Goal: Task Accomplishment & Management: Complete application form

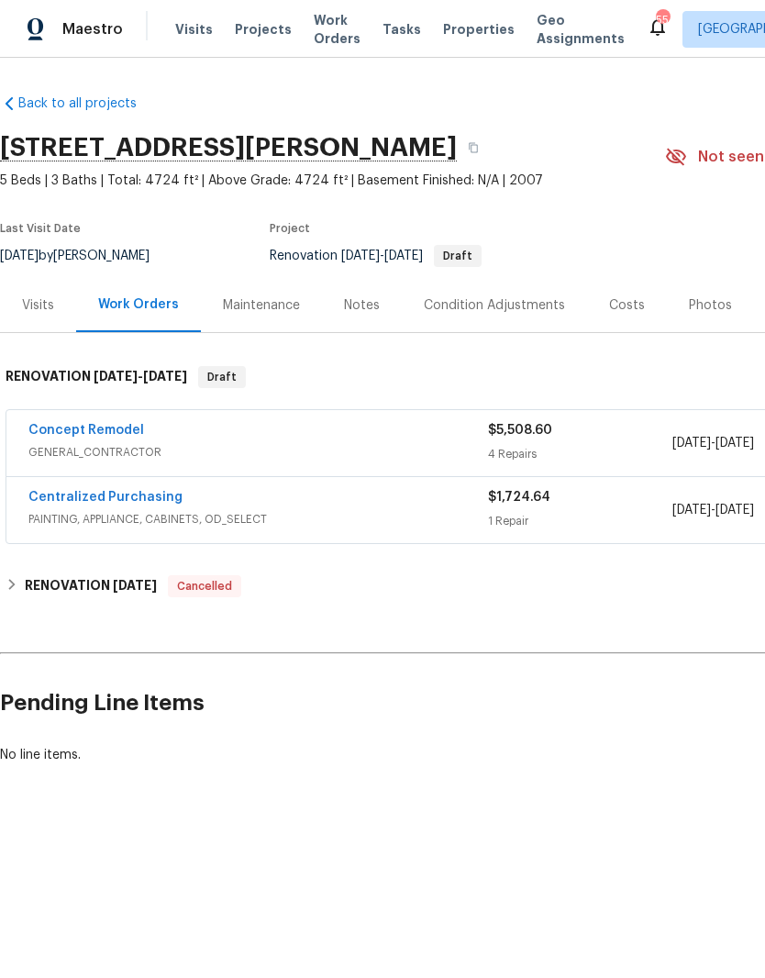
click at [54, 428] on link "Concept Remodel" at bounding box center [86, 430] width 116 height 13
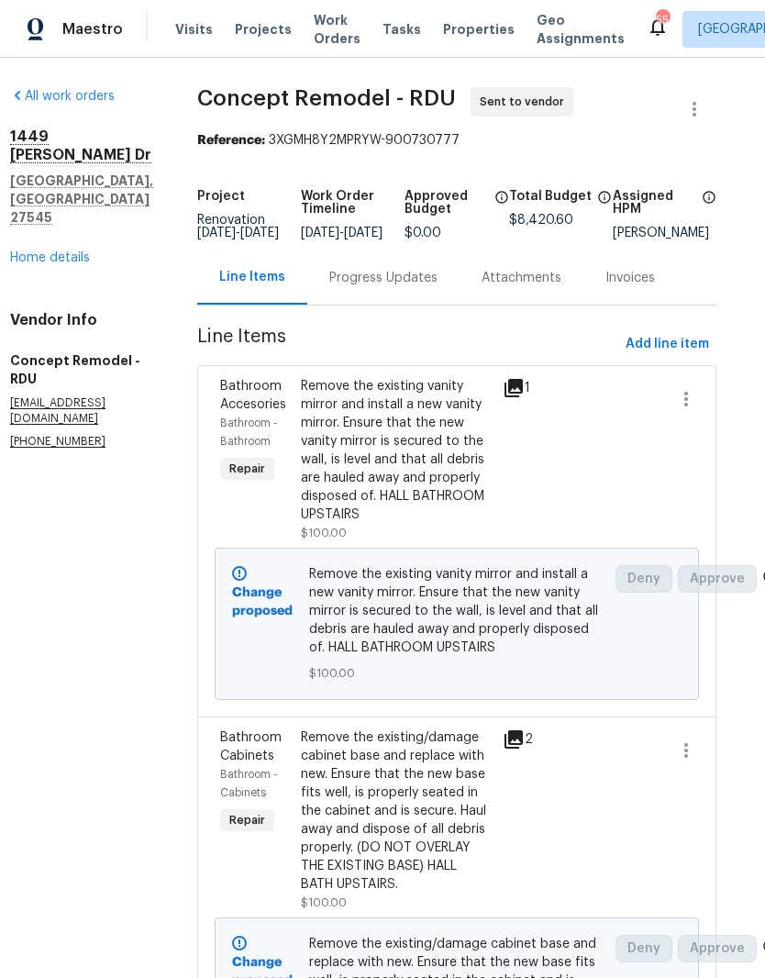
scroll to position [0, 19]
click at [705, 356] on span "Add line item" at bounding box center [667, 344] width 83 height 23
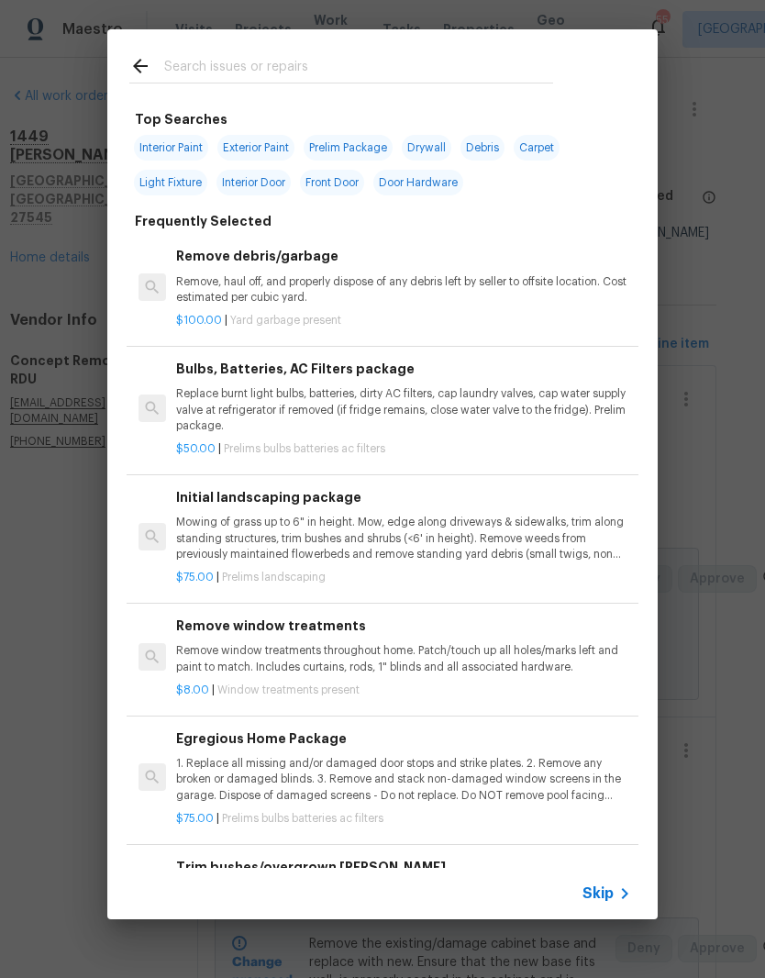
click at [370, 75] on input "text" at bounding box center [358, 69] width 389 height 28
click at [369, 75] on input "text" at bounding box center [358, 69] width 389 height 28
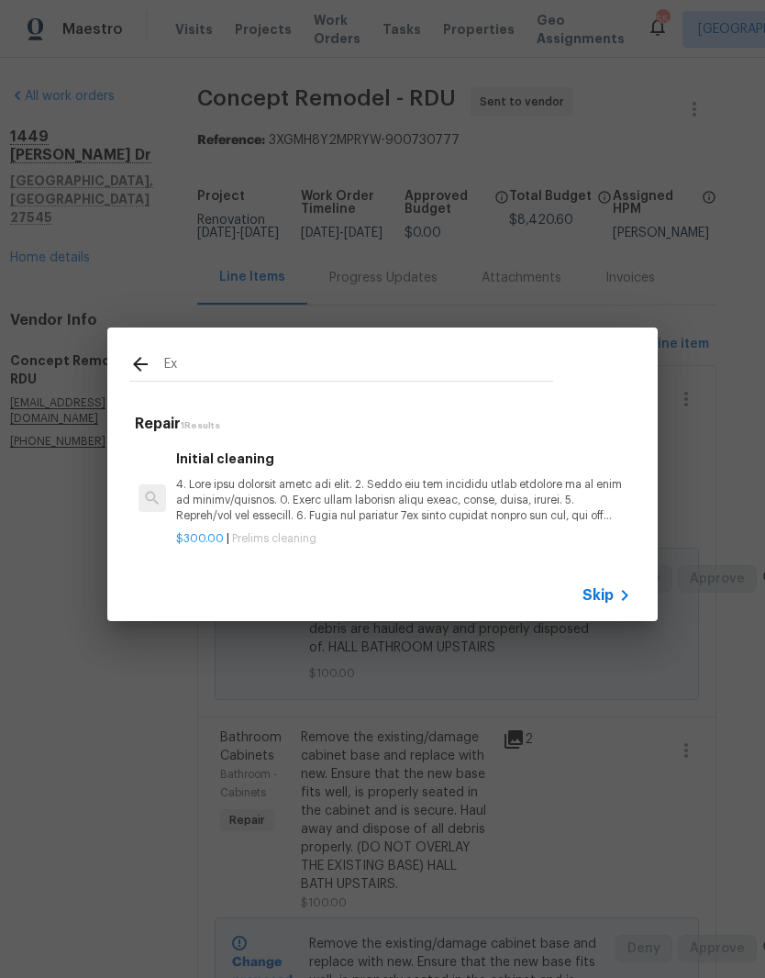
type input "E"
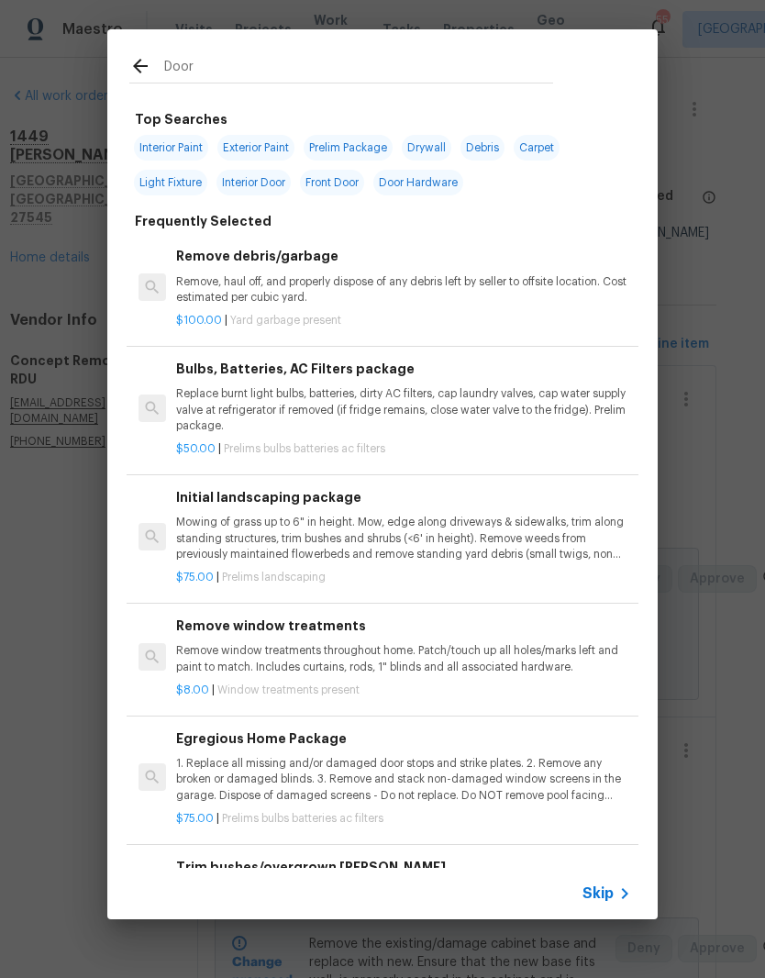
type input "Door"
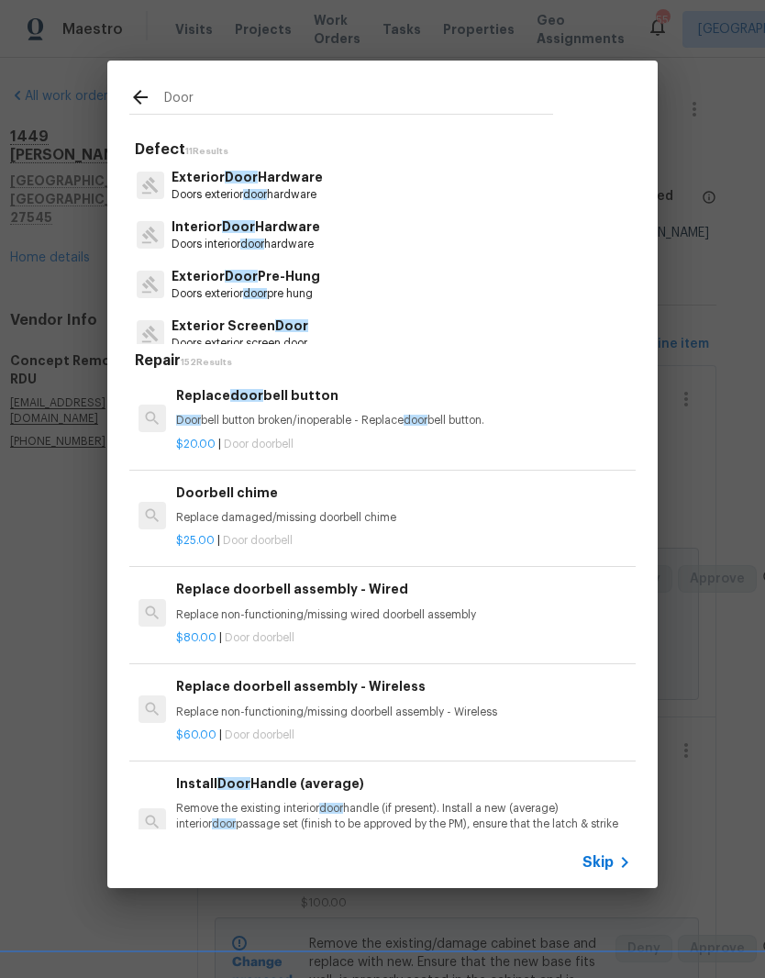
click at [323, 179] on p "Exterior Door Hardware" at bounding box center [247, 177] width 151 height 19
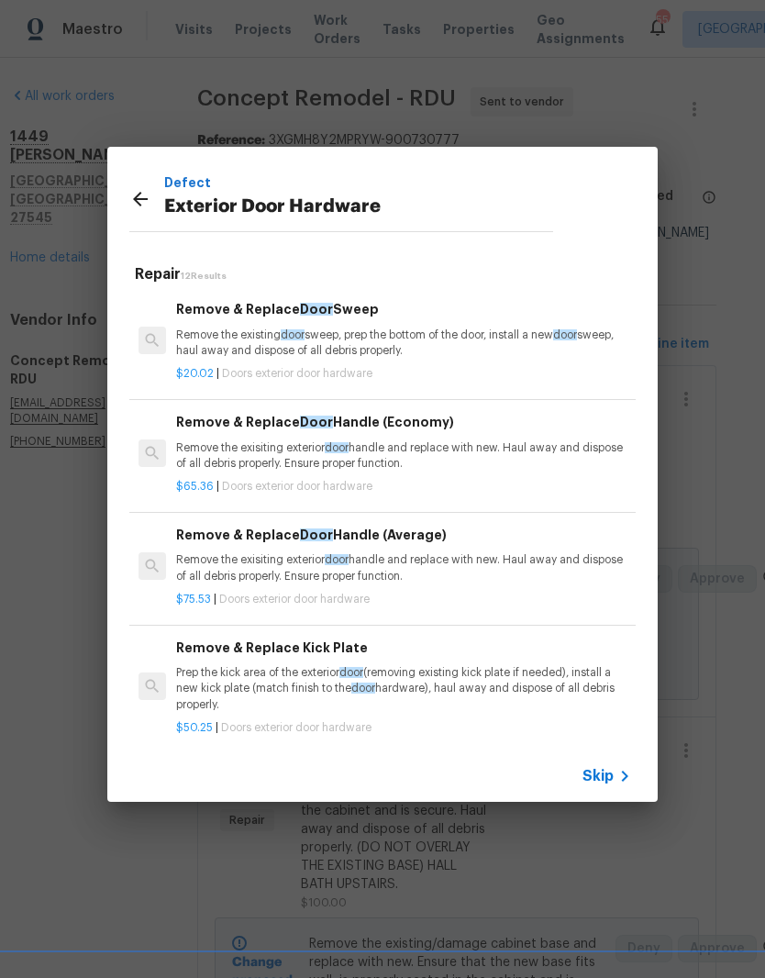
scroll to position [0, 0]
click at [497, 463] on p "Remove the exisiting exterior door handle and replace with new. Haul away and d…" at bounding box center [403, 455] width 455 height 31
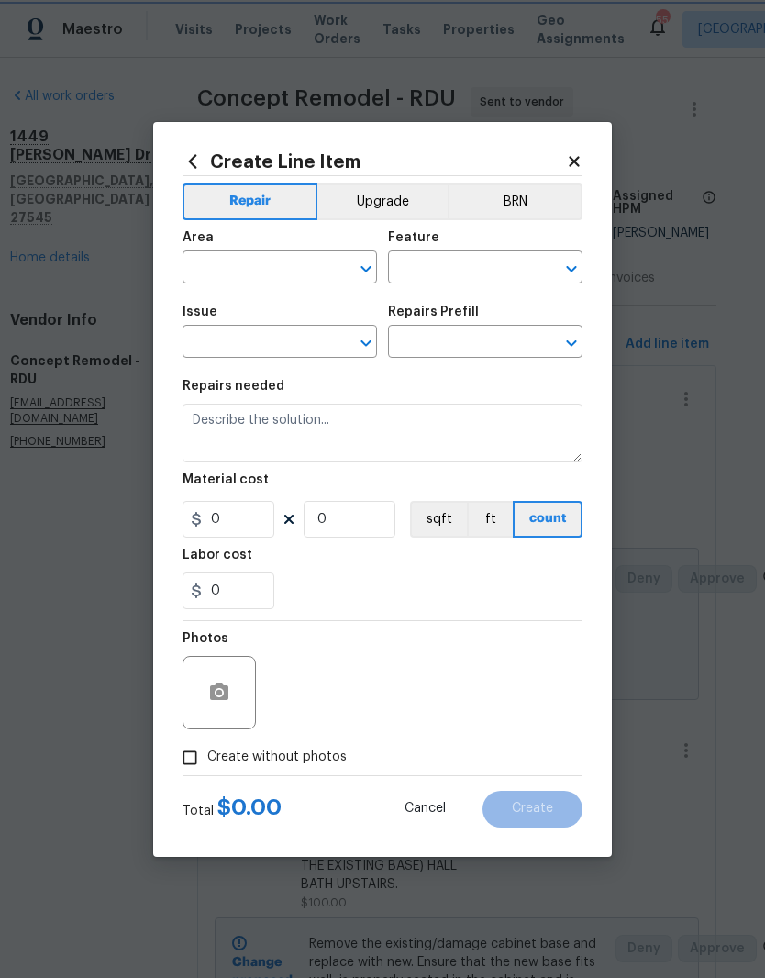
type input "Interior Door"
type input "Exterior Door Hardware"
type input "Remove & Replace Door Handle (Economy) $65.36"
type textarea "Remove the exisiting exterior door handle and replace with new. Haul away and d…"
type input "65.36"
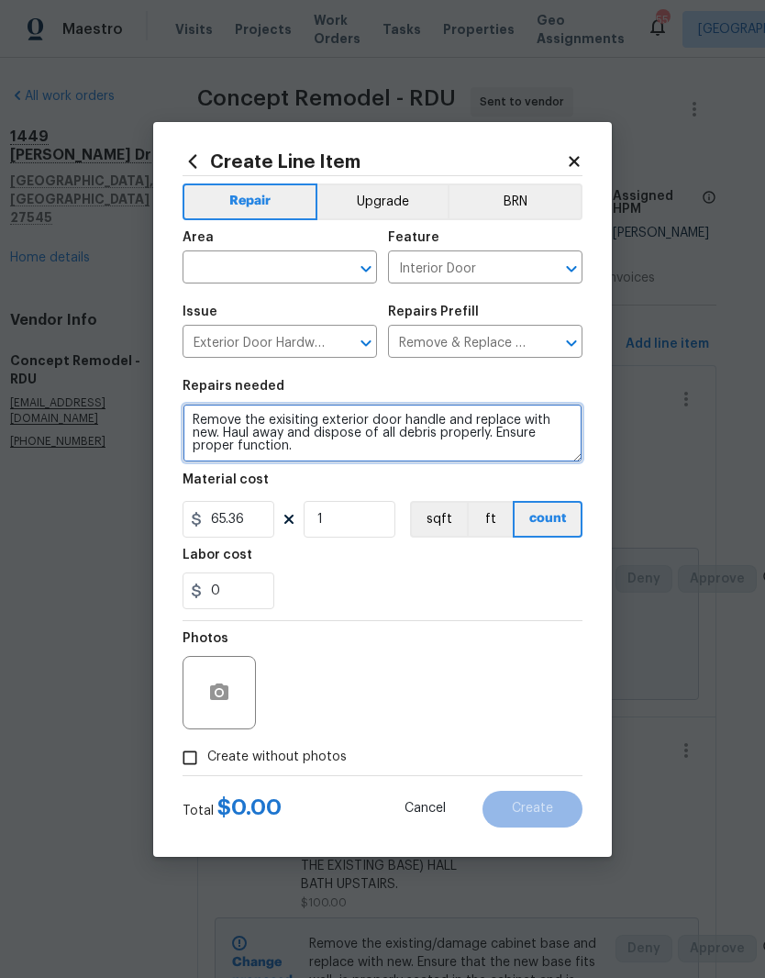
click at [497, 462] on textarea "Remove the exisiting exterior door handle and replace with new. Haul away and d…" at bounding box center [383, 433] width 400 height 59
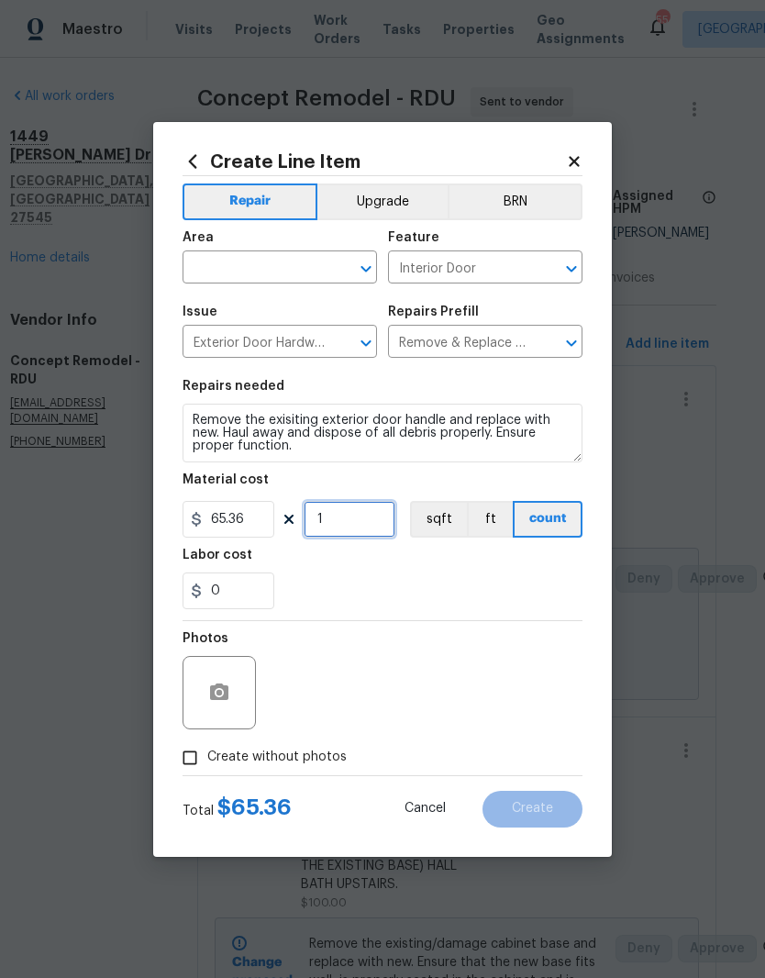
click at [371, 527] on input "1" at bounding box center [350, 519] width 92 height 37
type input "3"
click at [391, 580] on div "0" at bounding box center [383, 591] width 400 height 37
click at [300, 287] on span "Area ​" at bounding box center [280, 257] width 195 height 74
click at [274, 265] on input "text" at bounding box center [254, 269] width 143 height 28
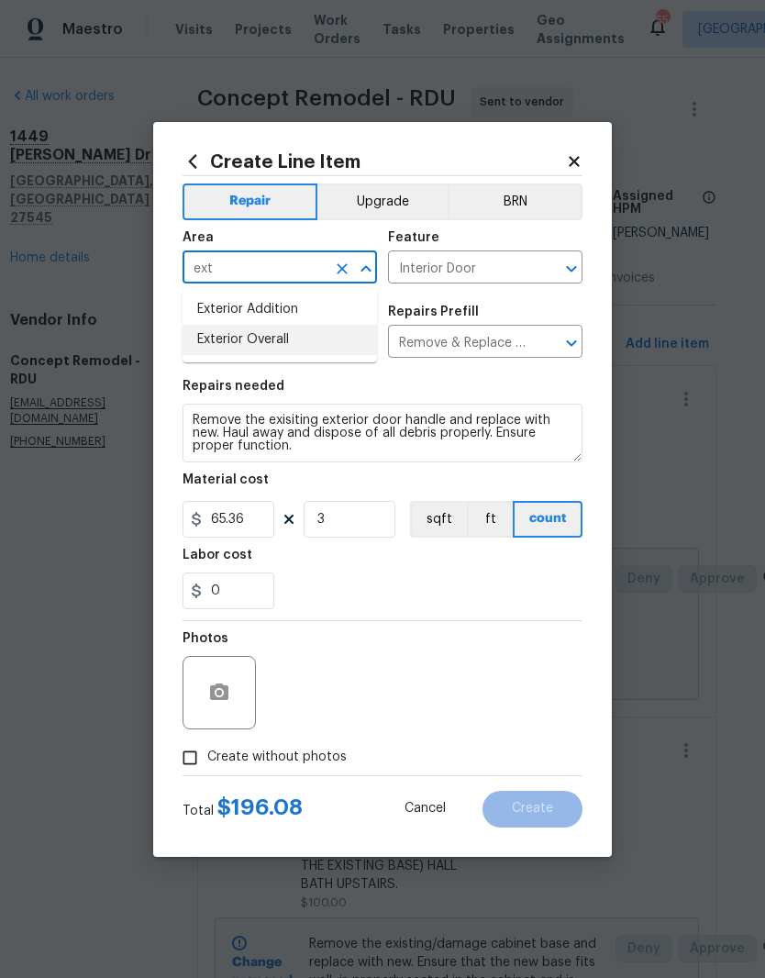
click at [328, 350] on li "Exterior Overall" at bounding box center [280, 340] width 195 height 30
type input "Exterior Overall"
click at [392, 580] on div "0" at bounding box center [383, 591] width 400 height 37
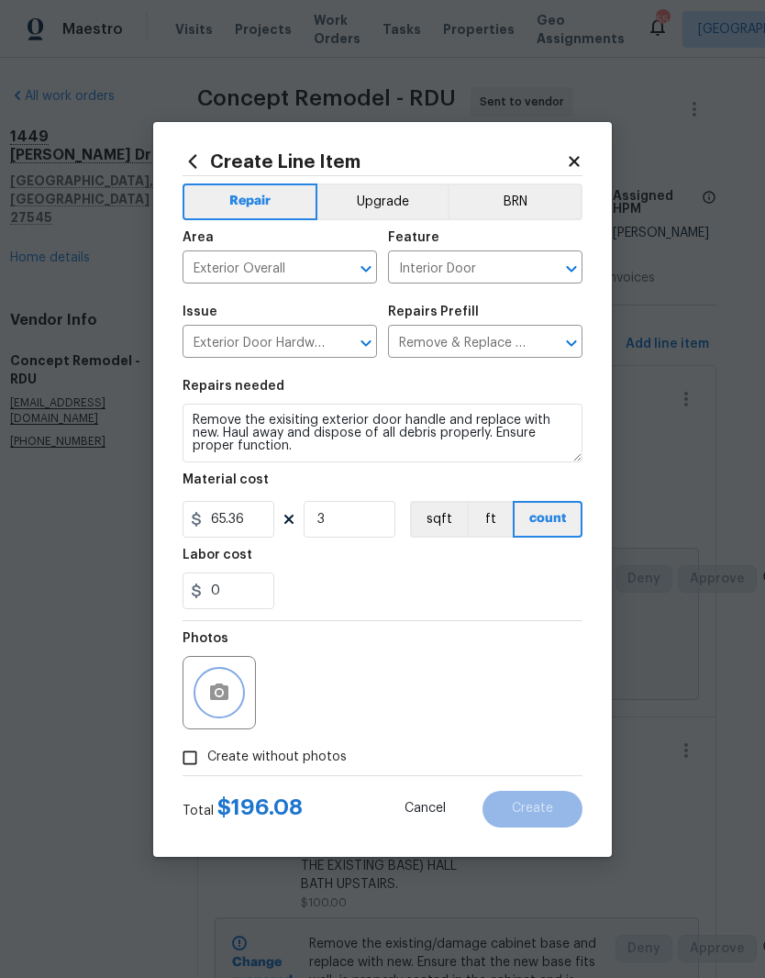
click at [238, 695] on button "button" at bounding box center [219, 693] width 44 height 44
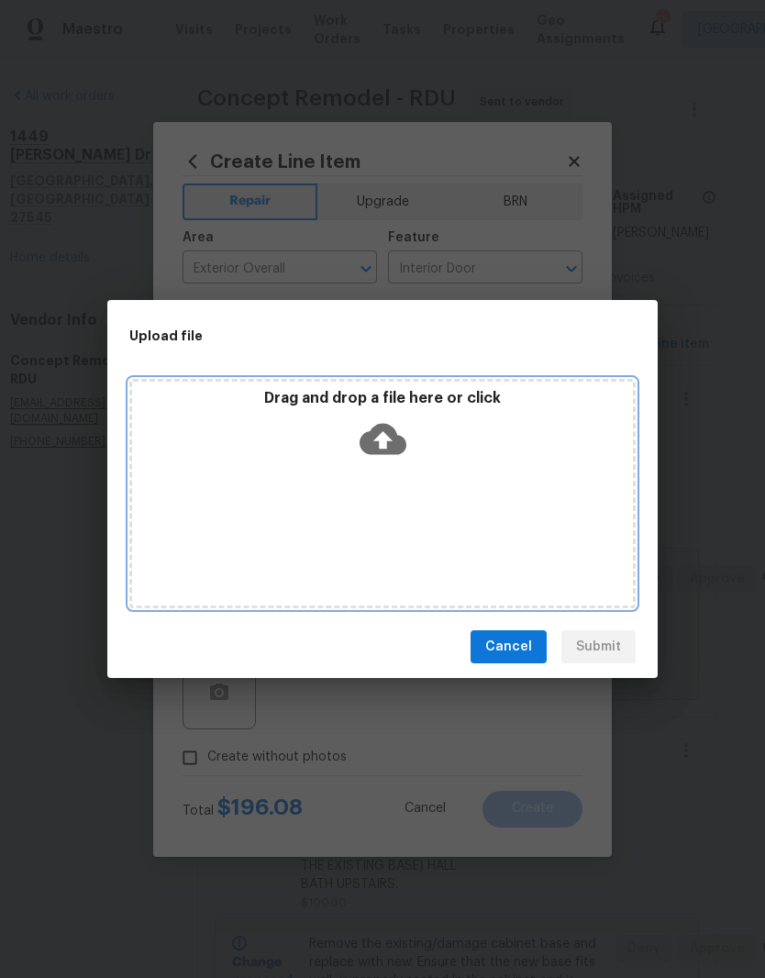
click at [505, 435] on div "Drag and drop a file here or click" at bounding box center [382, 428] width 501 height 79
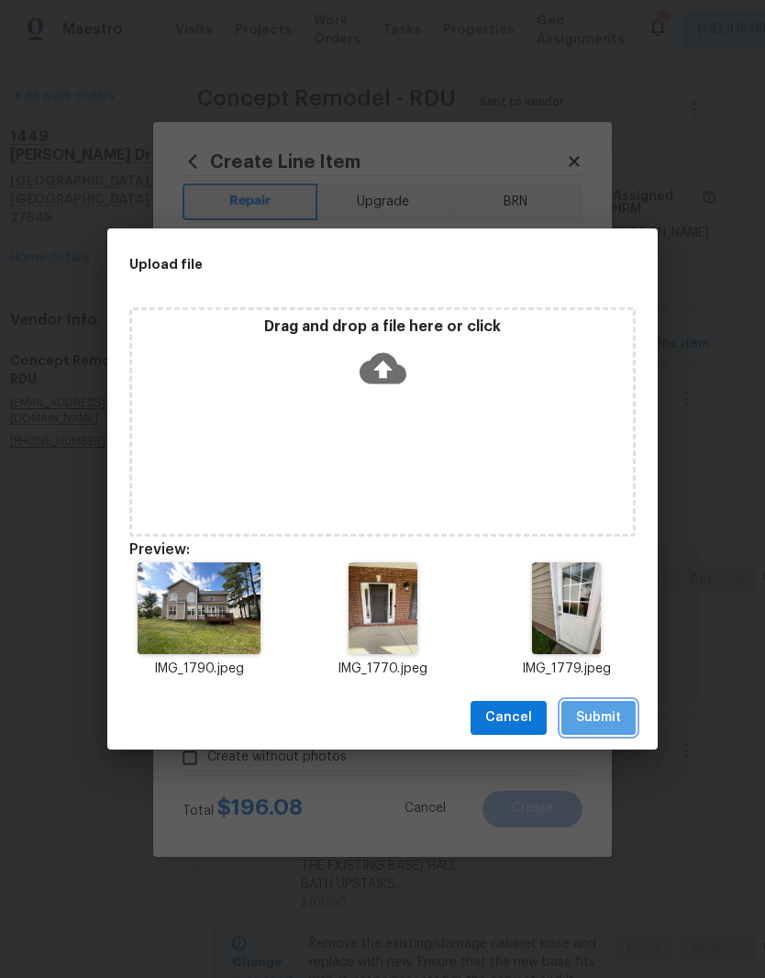
click at [633, 720] on button "Submit" at bounding box center [599, 718] width 74 height 34
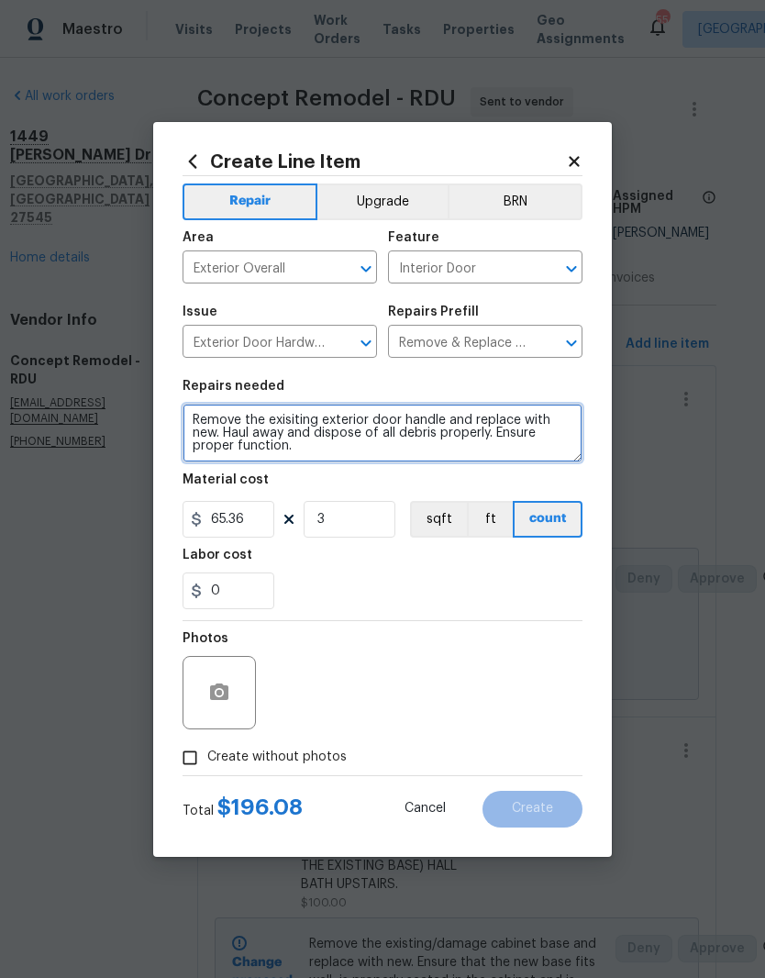
click at [350, 460] on textarea "Remove the exisiting exterior door handle and replace with new. Haul away and d…" at bounding box center [383, 433] width 400 height 59
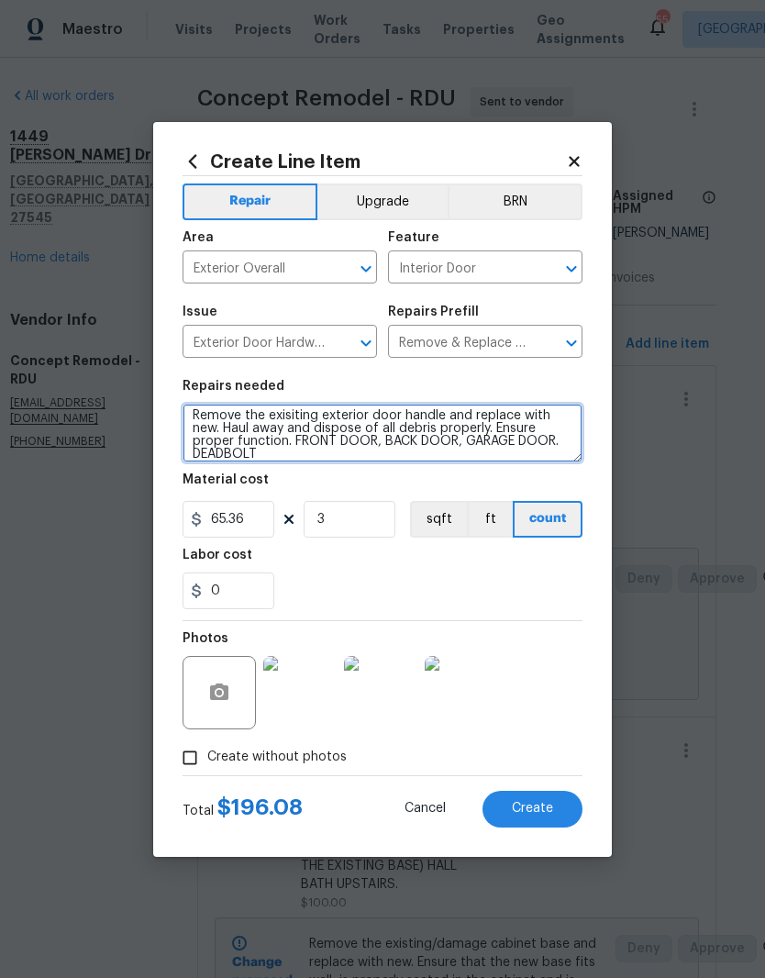
scroll to position [5, 0]
type textarea "Remove the exisiting exterior door handle and replace with new. Haul away and d…"
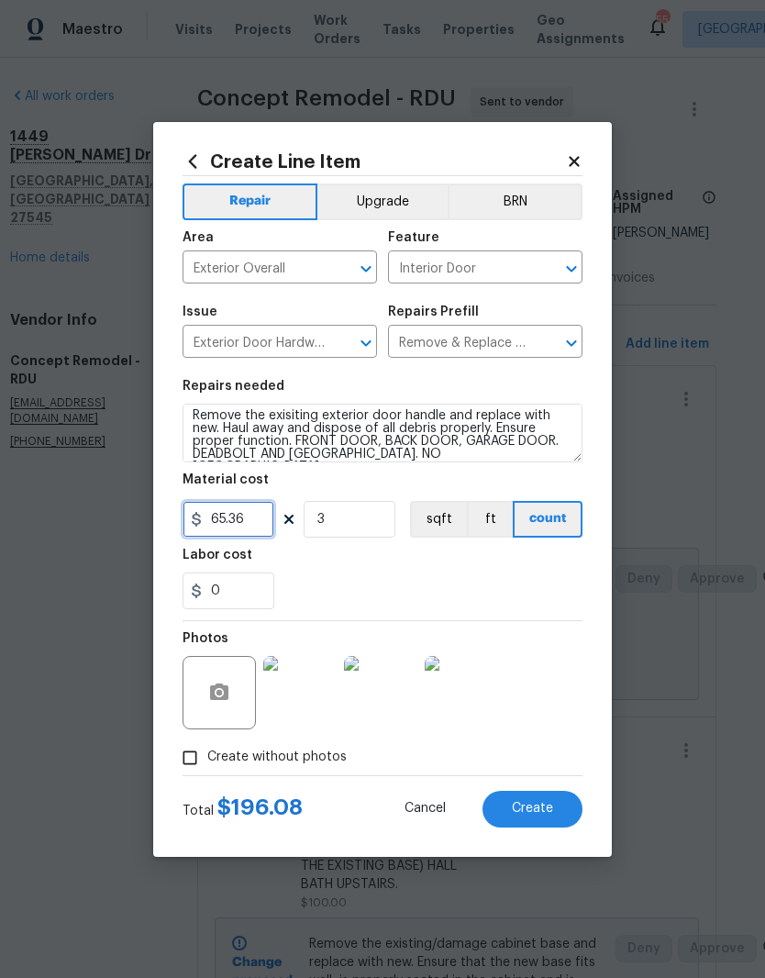
click at [255, 521] on input "65.36" at bounding box center [229, 519] width 92 height 37
type input "50"
click at [456, 571] on div "Labor cost" at bounding box center [383, 561] width 400 height 24
click at [550, 810] on span "Create" at bounding box center [532, 809] width 41 height 14
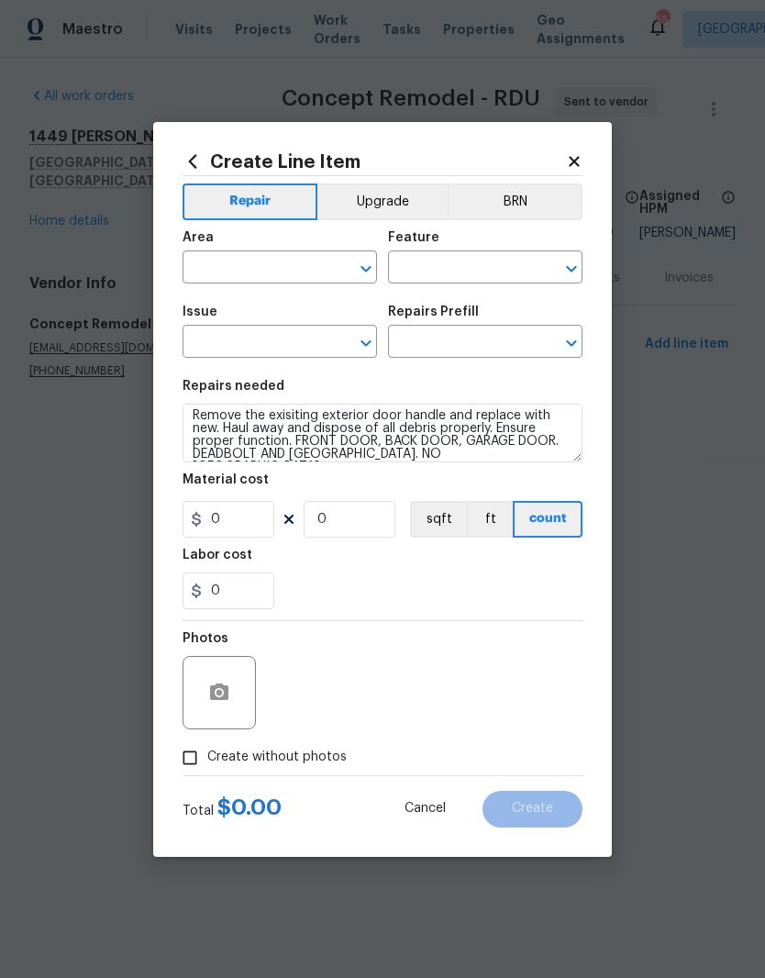
scroll to position [0, 0]
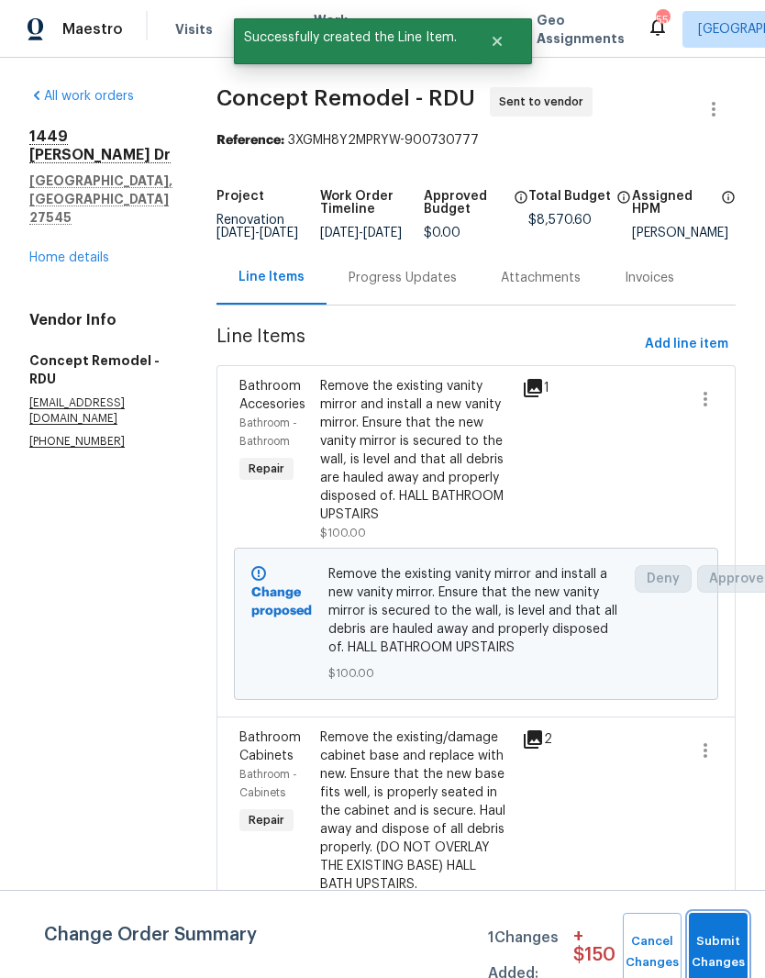
click at [732, 946] on button "Submit Changes" at bounding box center [718, 952] width 59 height 79
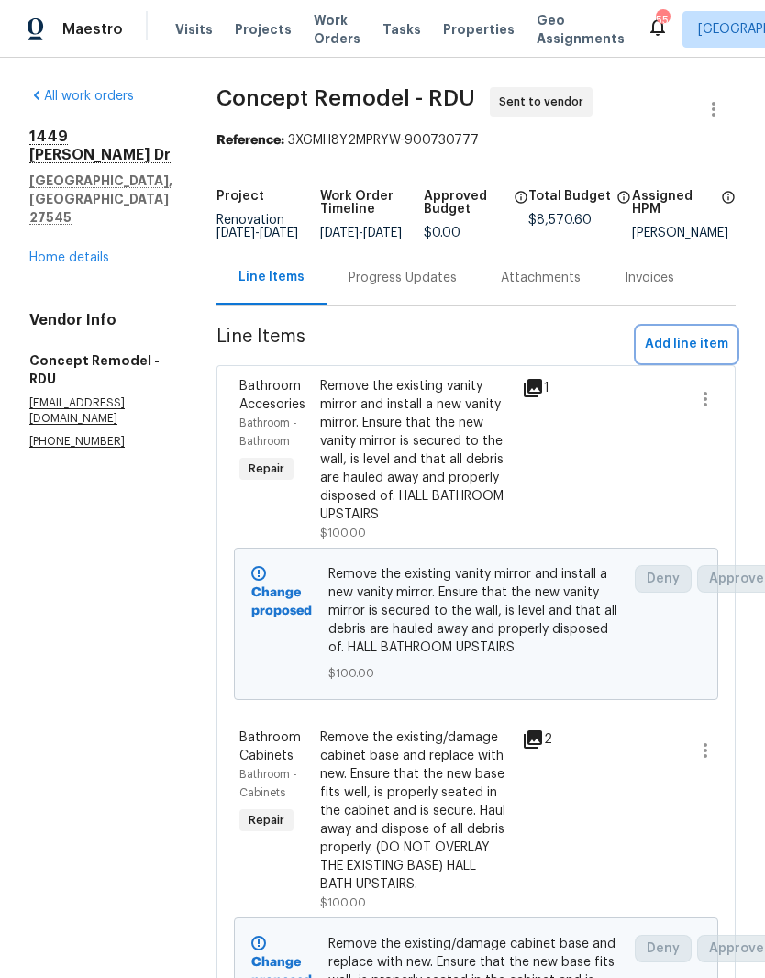
click at [707, 342] on button "Add line item" at bounding box center [687, 345] width 98 height 34
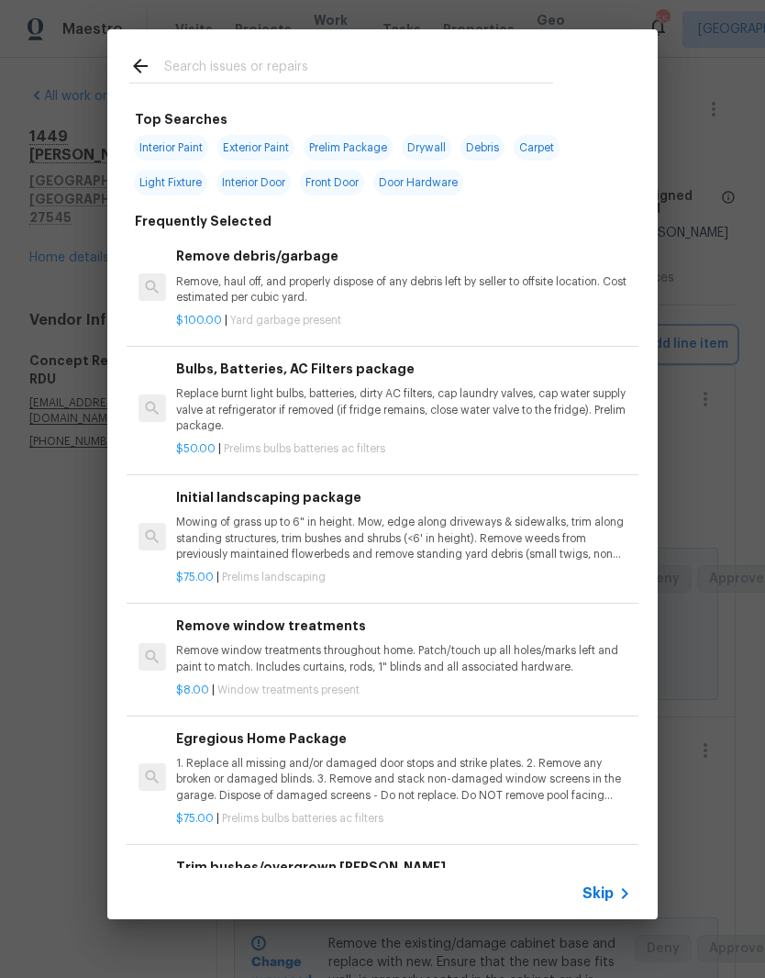
click at [707, 341] on div "Top Searches Interior Paint Exterior Paint Prelim Package Drywall Debris Carpet…" at bounding box center [382, 474] width 765 height 949
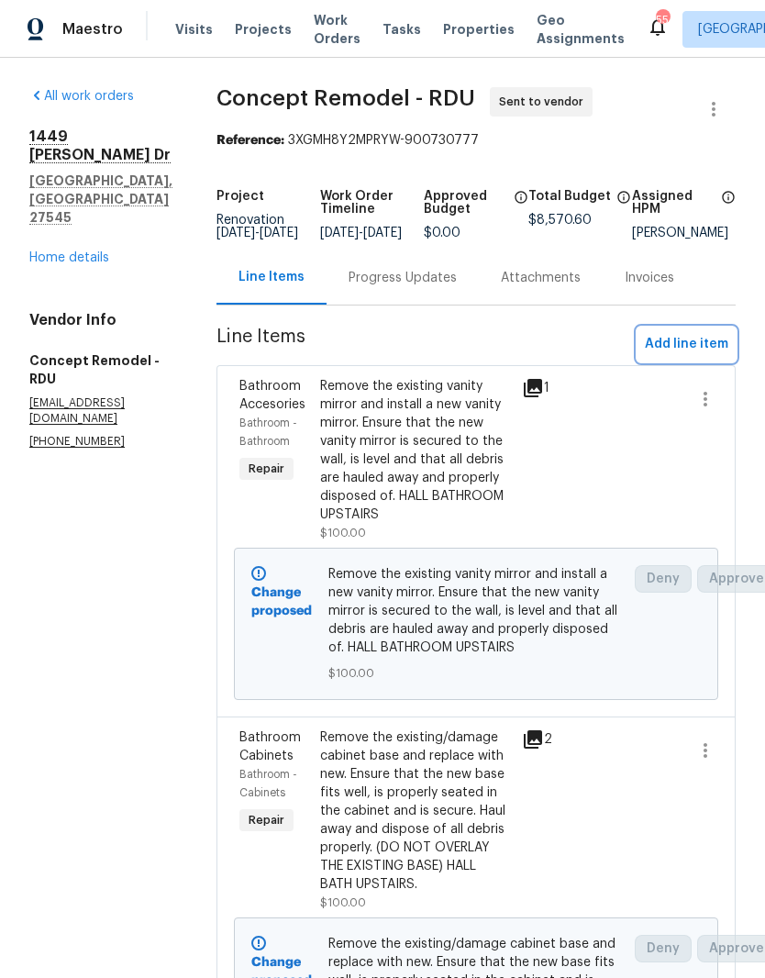
click at [710, 356] on span "Add line item" at bounding box center [686, 344] width 83 height 23
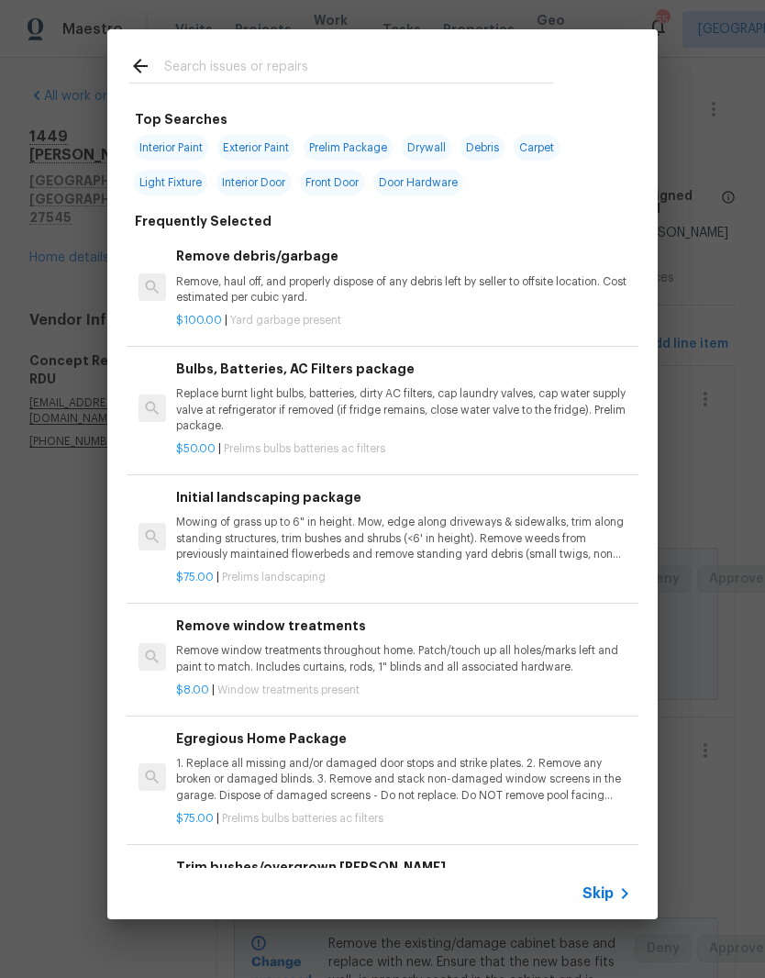
click at [417, 65] on input "text" at bounding box center [358, 69] width 389 height 28
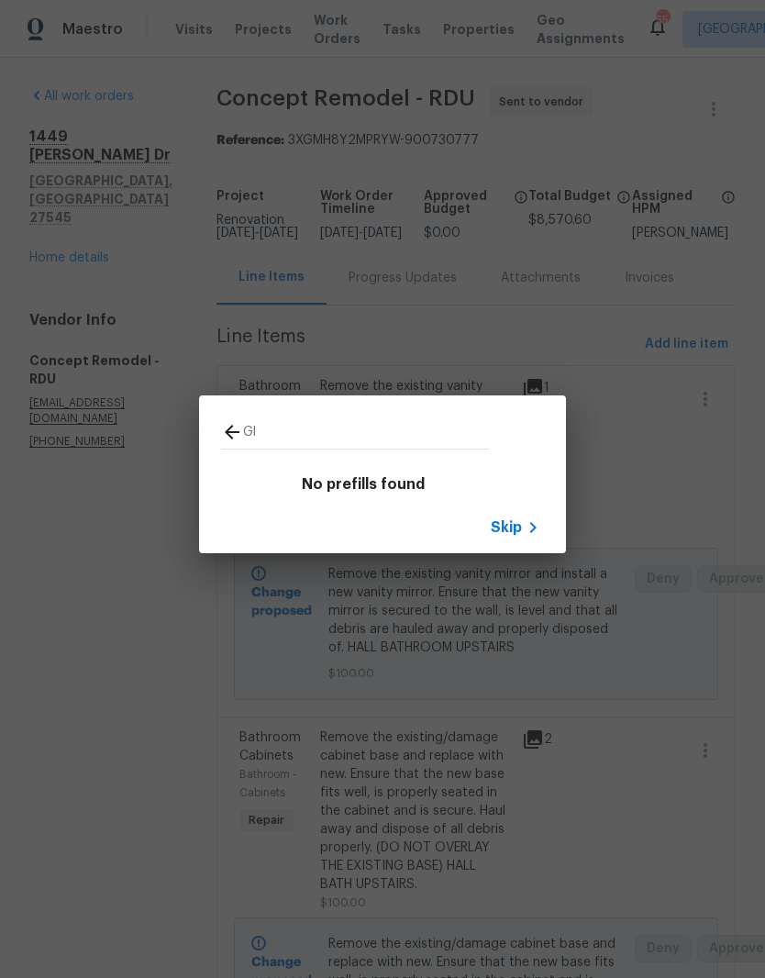
type input "G"
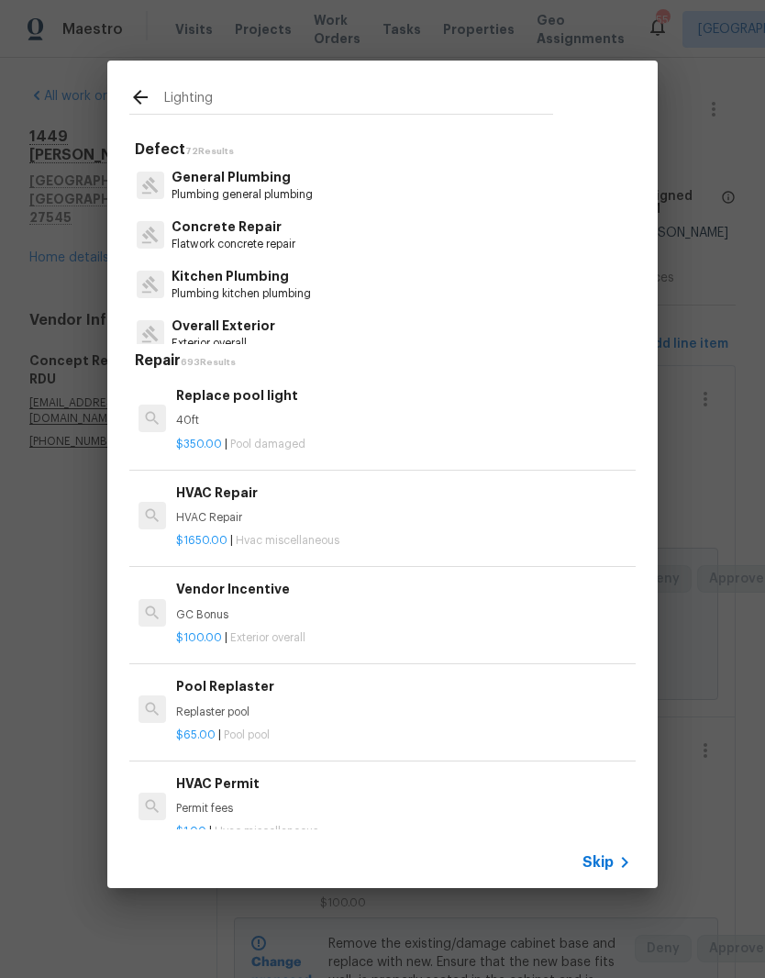
type input "Lighting"
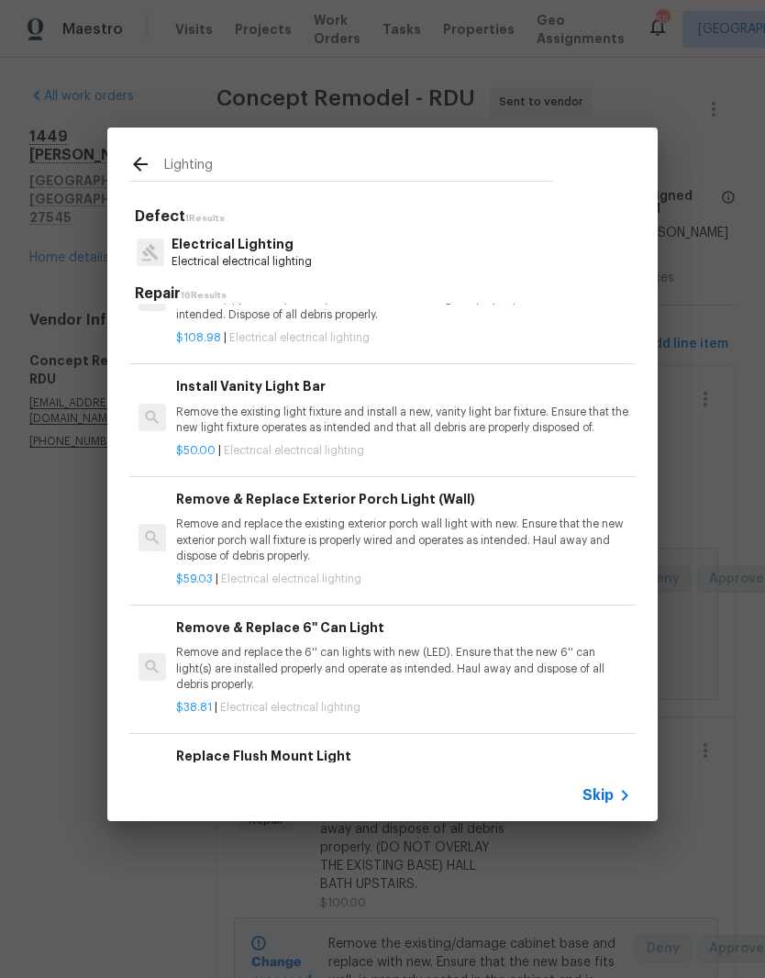
scroll to position [257, -6]
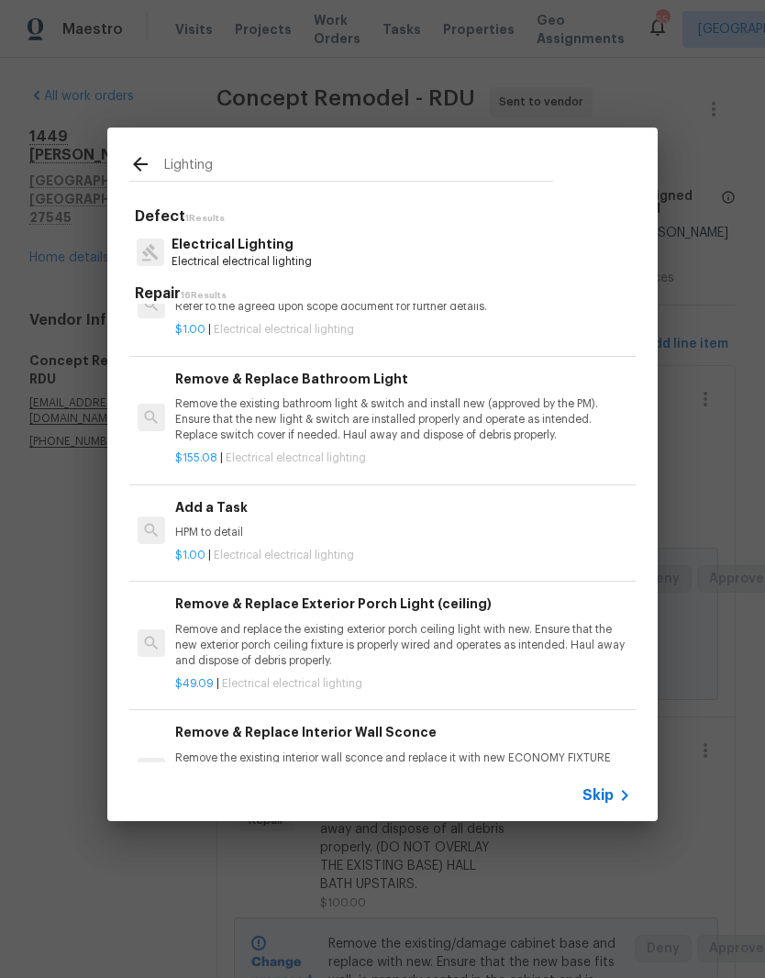
scroll to position [1043, 2]
click at [459, 526] on p "HPM to detail" at bounding box center [401, 533] width 455 height 16
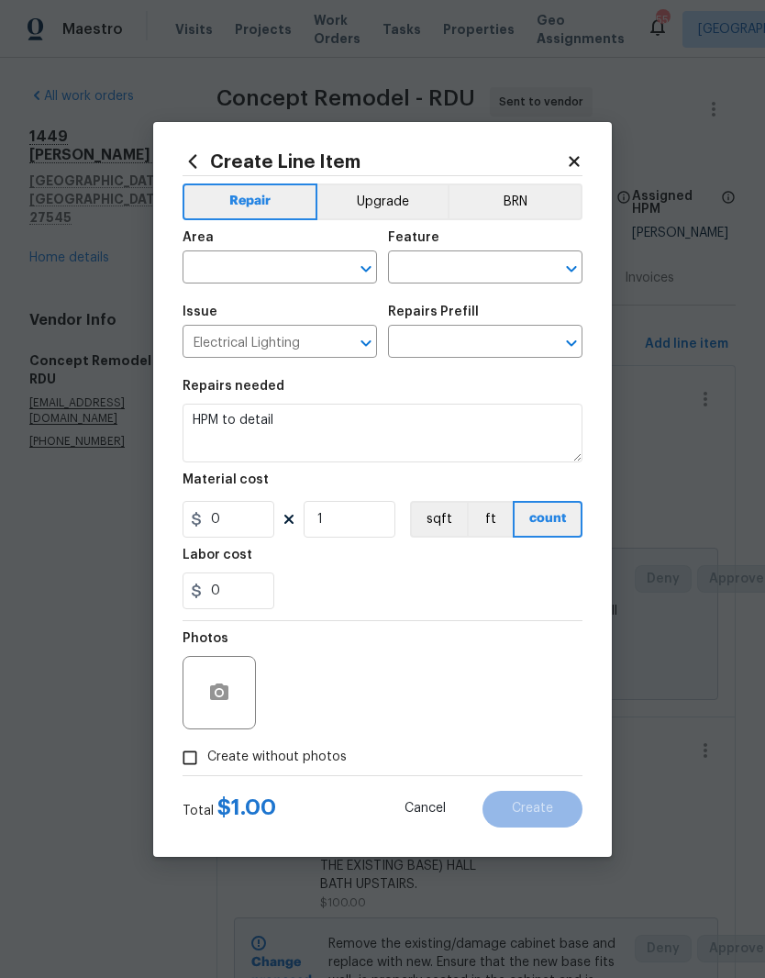
type input "Add a Task $1.00"
type input "1"
click at [303, 264] on input "text" at bounding box center [254, 269] width 143 height 28
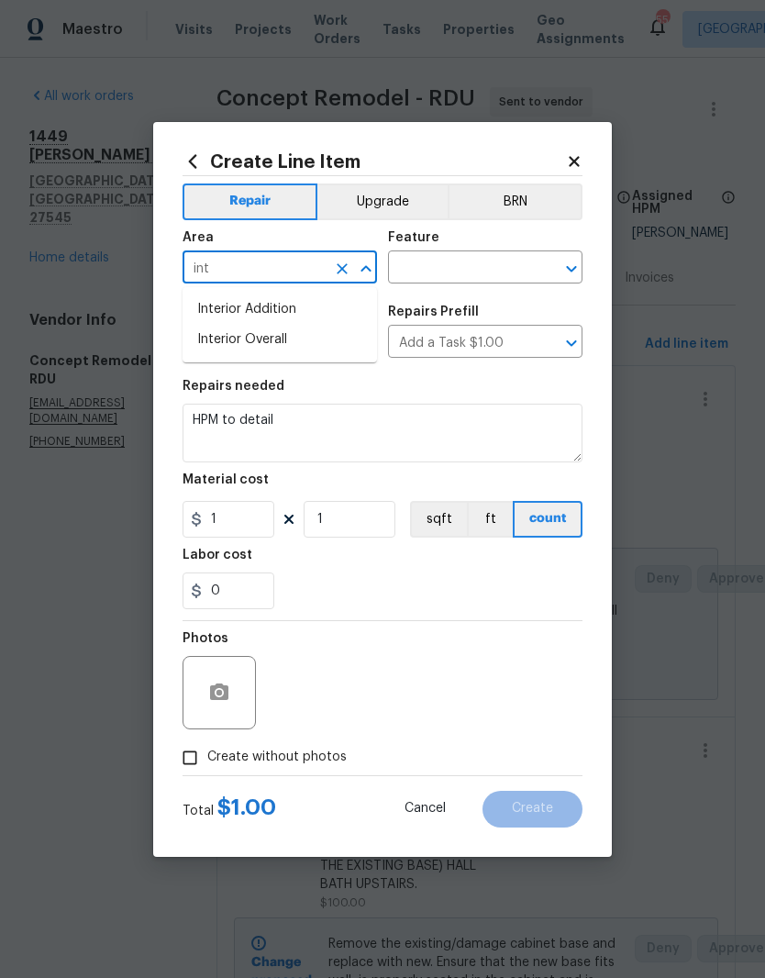
click at [342, 352] on li "Interior Overall" at bounding box center [280, 340] width 195 height 30
type input "Interior Overall"
click at [520, 283] on input "text" at bounding box center [459, 269] width 143 height 28
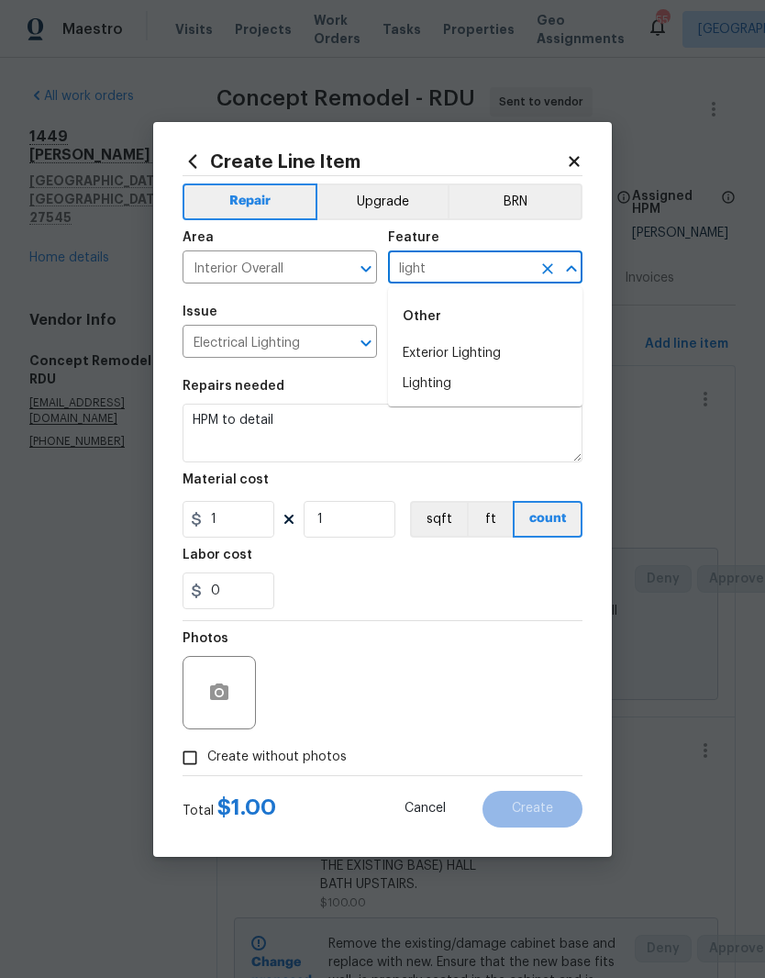
click at [498, 396] on li "Lighting" at bounding box center [485, 384] width 195 height 30
type input "Lighting"
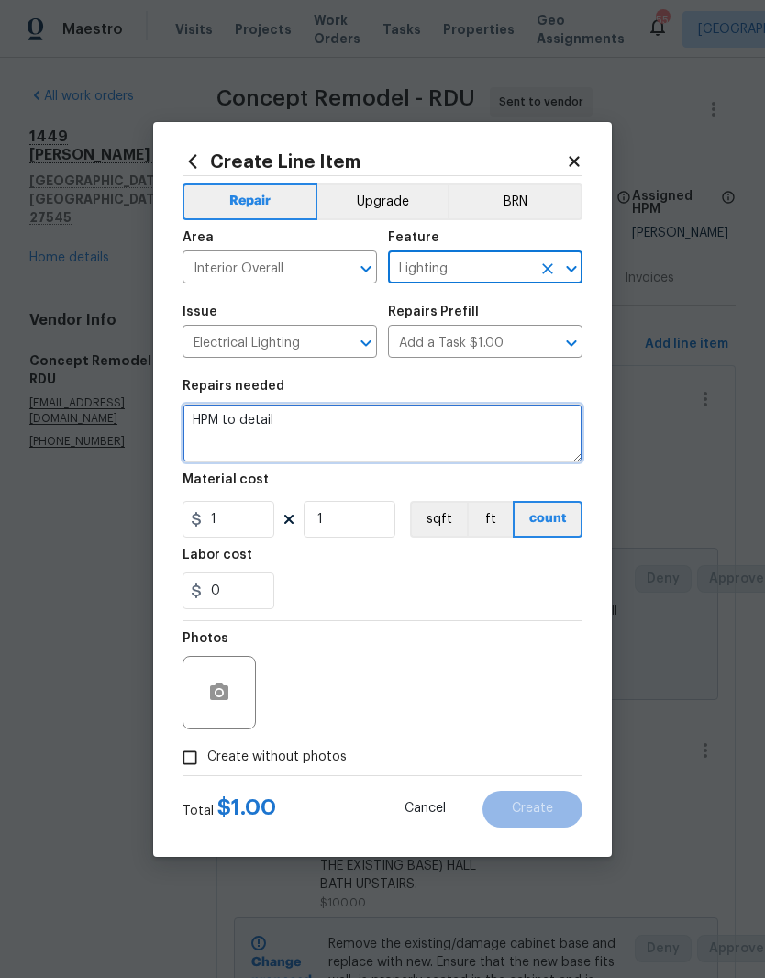
click at [476, 426] on textarea "HPM to detail" at bounding box center [383, 433] width 400 height 59
type textarea "H"
type textarea "Add glass to ceiling fan on third floor"
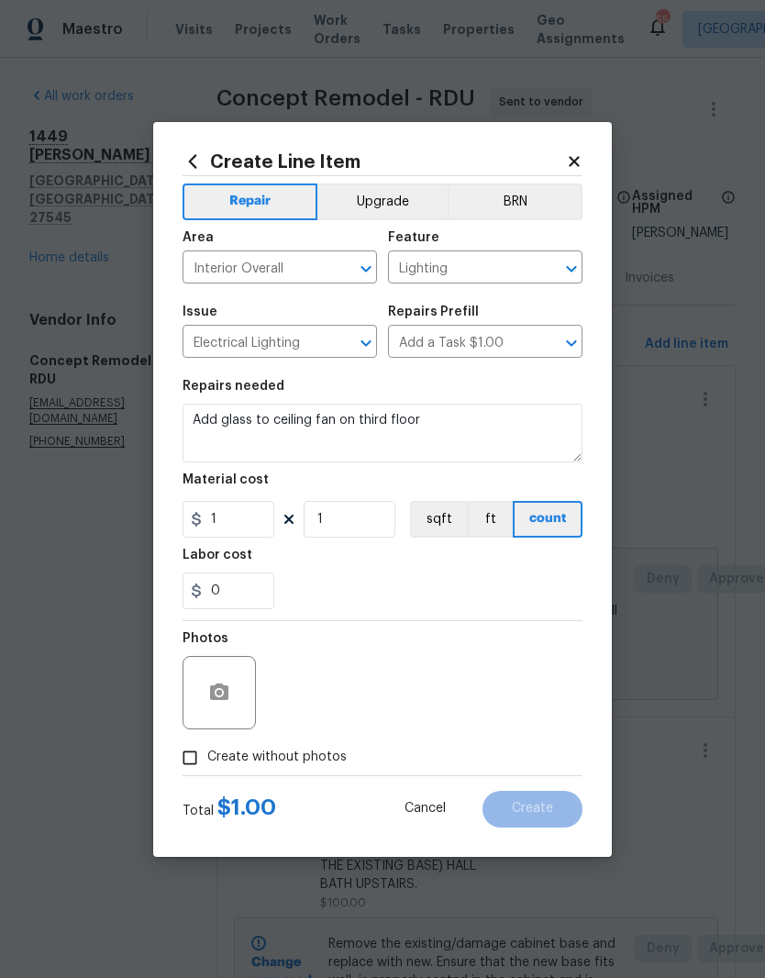
click at [376, 586] on div "0" at bounding box center [383, 591] width 400 height 37
click at [252, 516] on input "1" at bounding box center [229, 519] width 92 height 37
type input "25"
click at [325, 562] on div "Labor cost" at bounding box center [383, 561] width 400 height 24
click at [227, 693] on icon "button" at bounding box center [219, 692] width 18 height 17
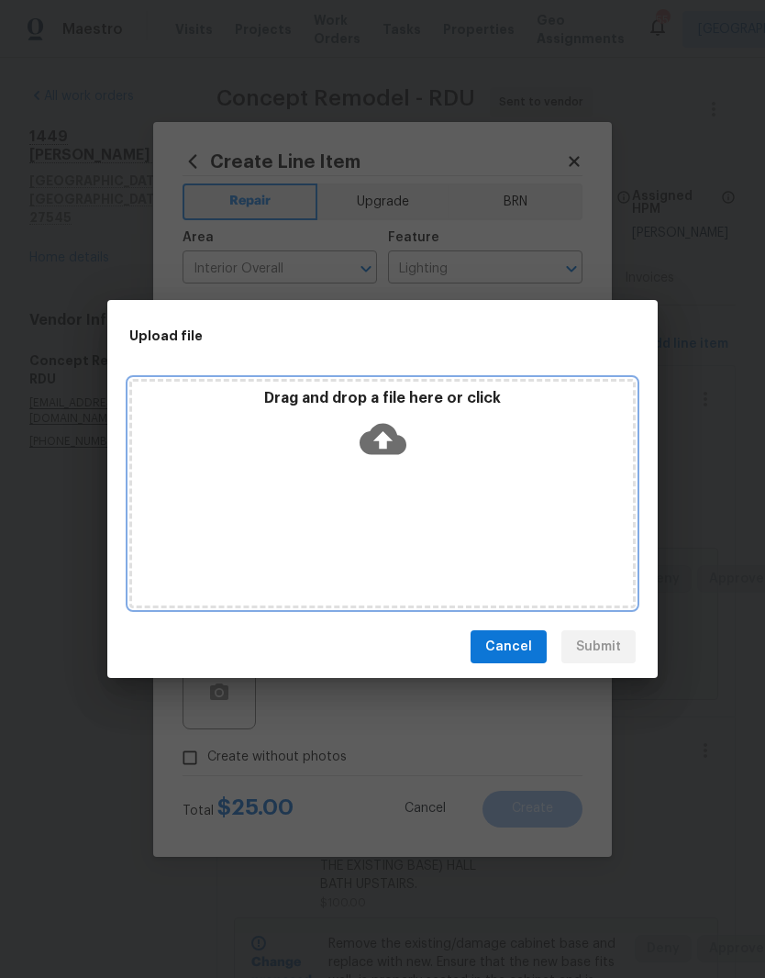
click at [501, 475] on div "Drag and drop a file here or click" at bounding box center [382, 493] width 506 height 229
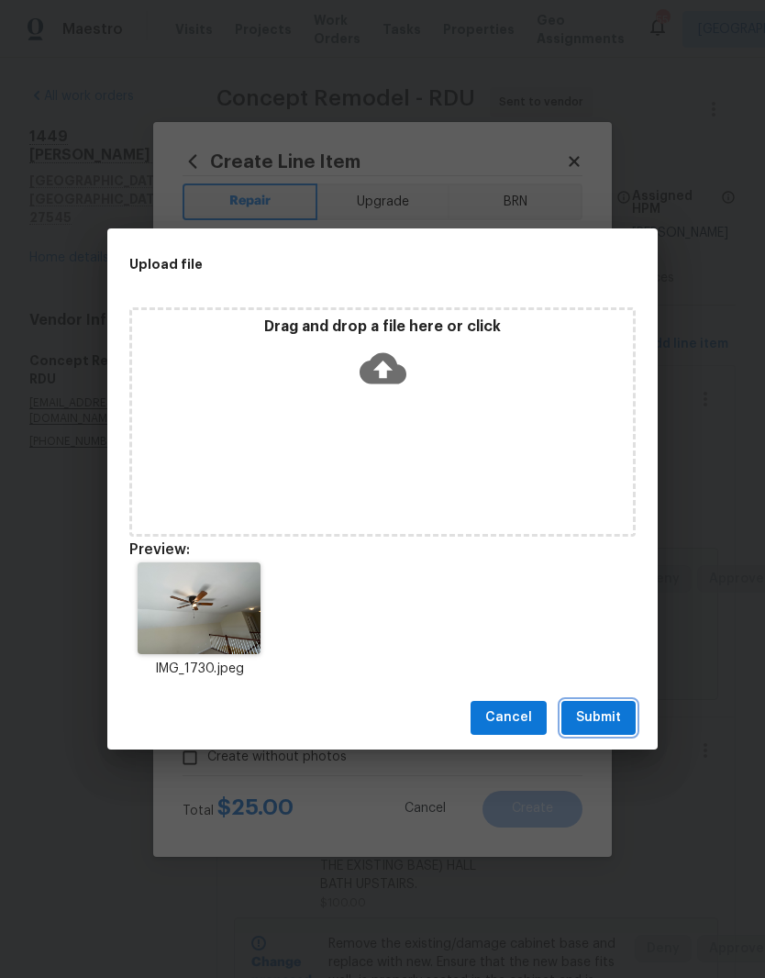
click at [618, 714] on span "Submit" at bounding box center [598, 717] width 45 height 23
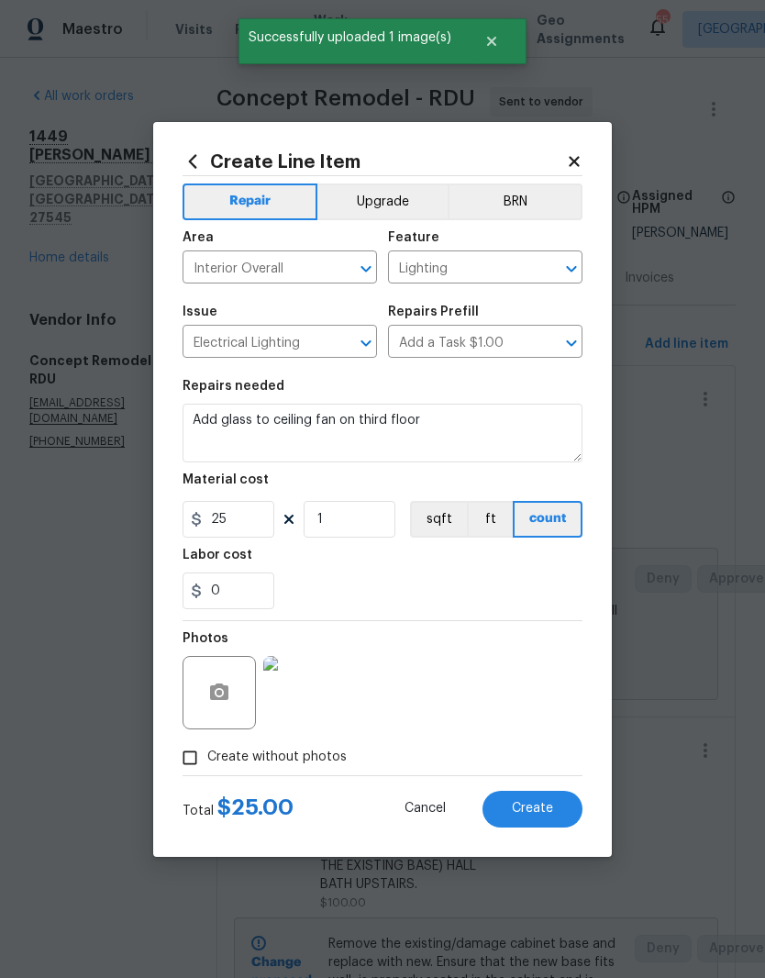
click at [574, 815] on button "Create" at bounding box center [533, 809] width 100 height 37
type input "0"
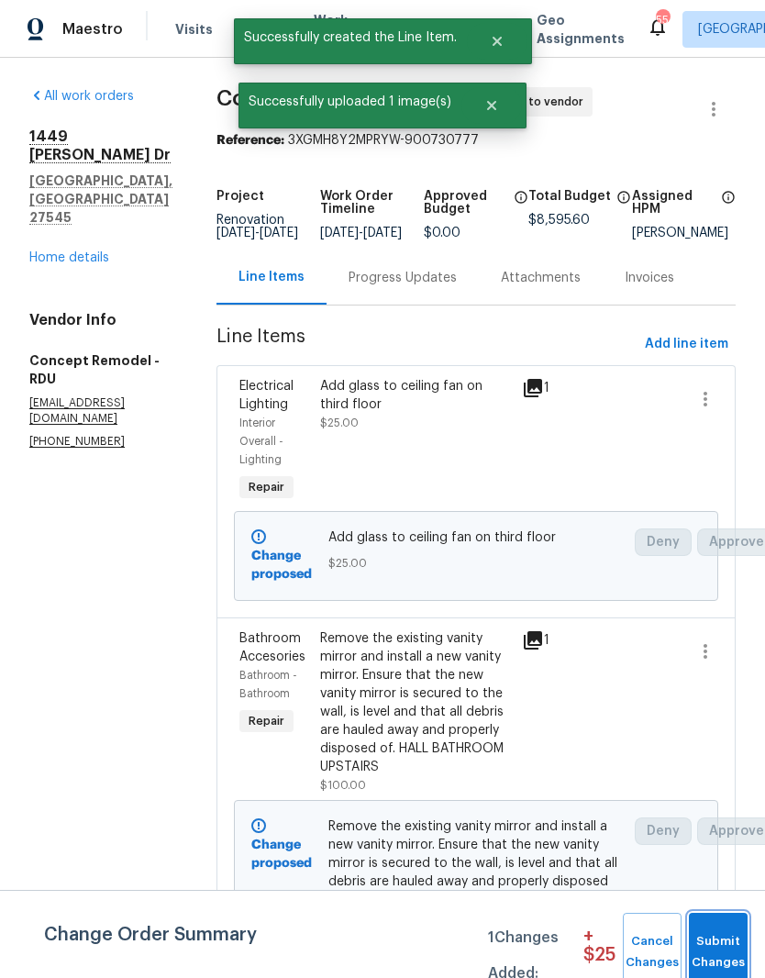
click at [725, 954] on span "Submit Changes" at bounding box center [718, 952] width 40 height 42
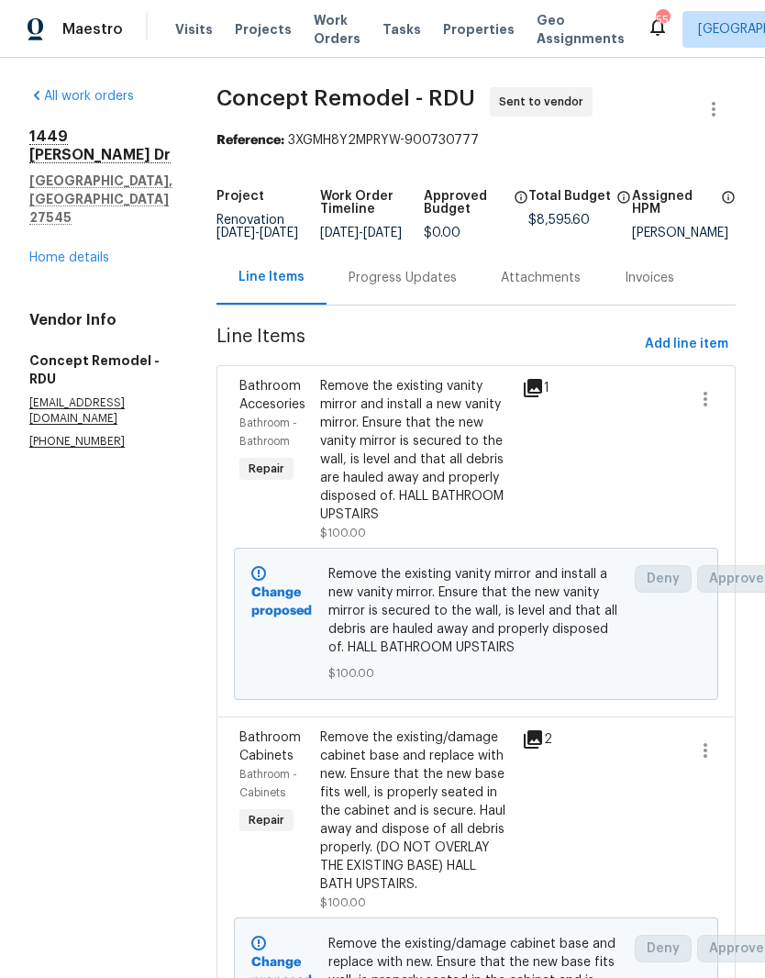
click at [86, 257] on link "Home details" at bounding box center [69, 257] width 80 height 13
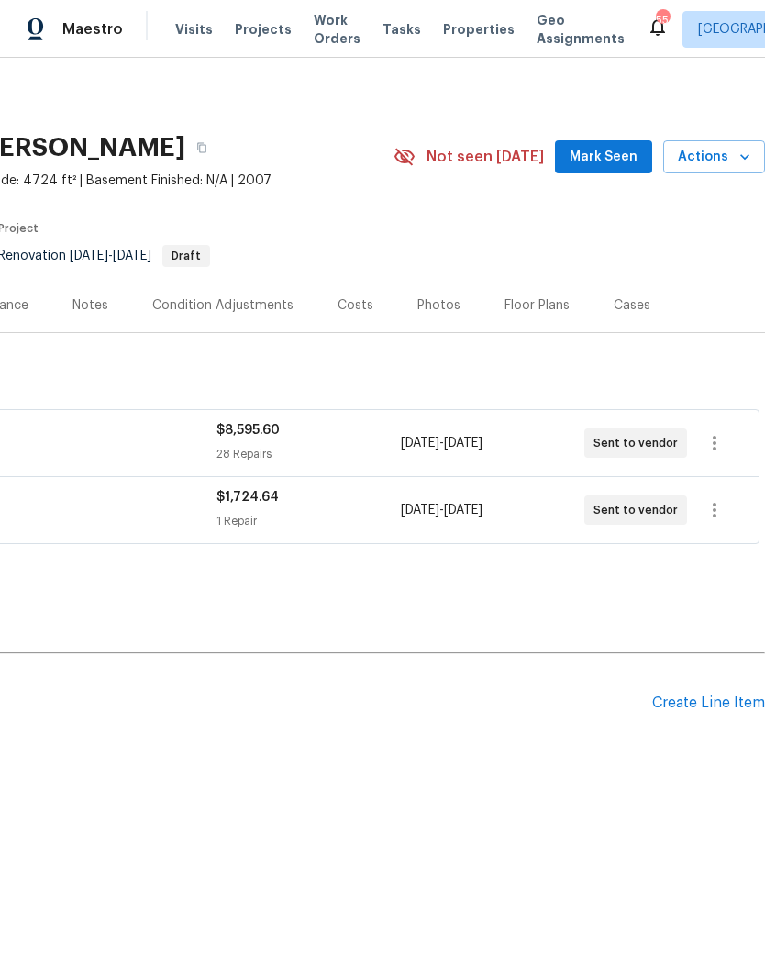
scroll to position [0, 272]
click at [753, 699] on div "Create Line Item" at bounding box center [708, 703] width 113 height 17
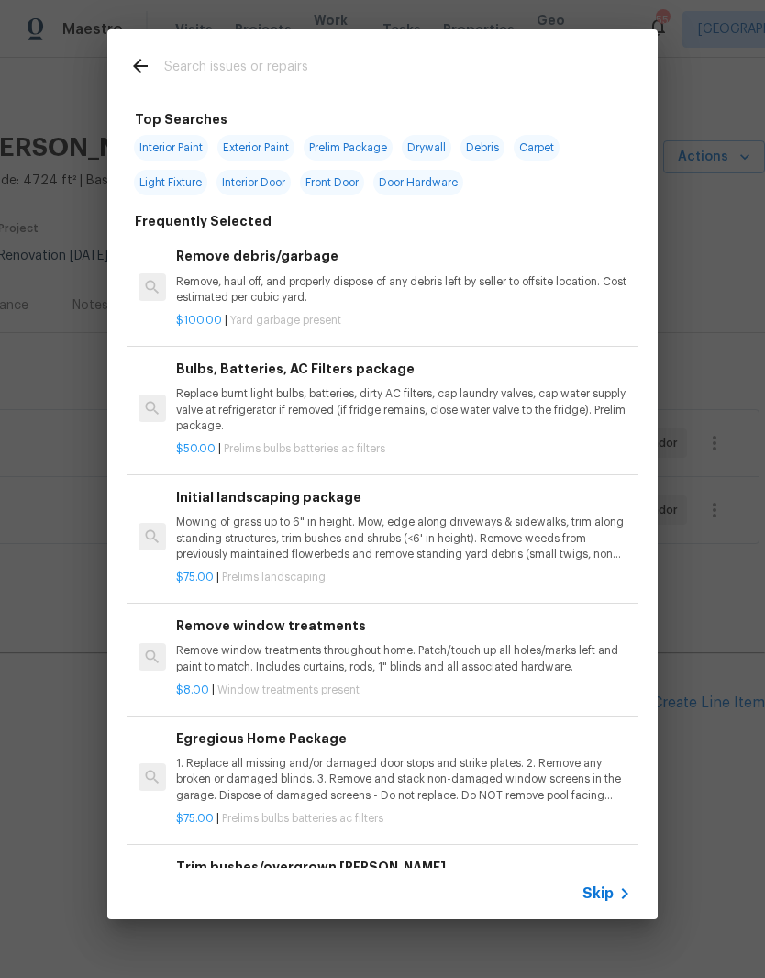
click at [327, 50] on div at bounding box center [341, 65] width 468 height 72
click at [360, 68] on input "text" at bounding box center [358, 69] width 389 height 28
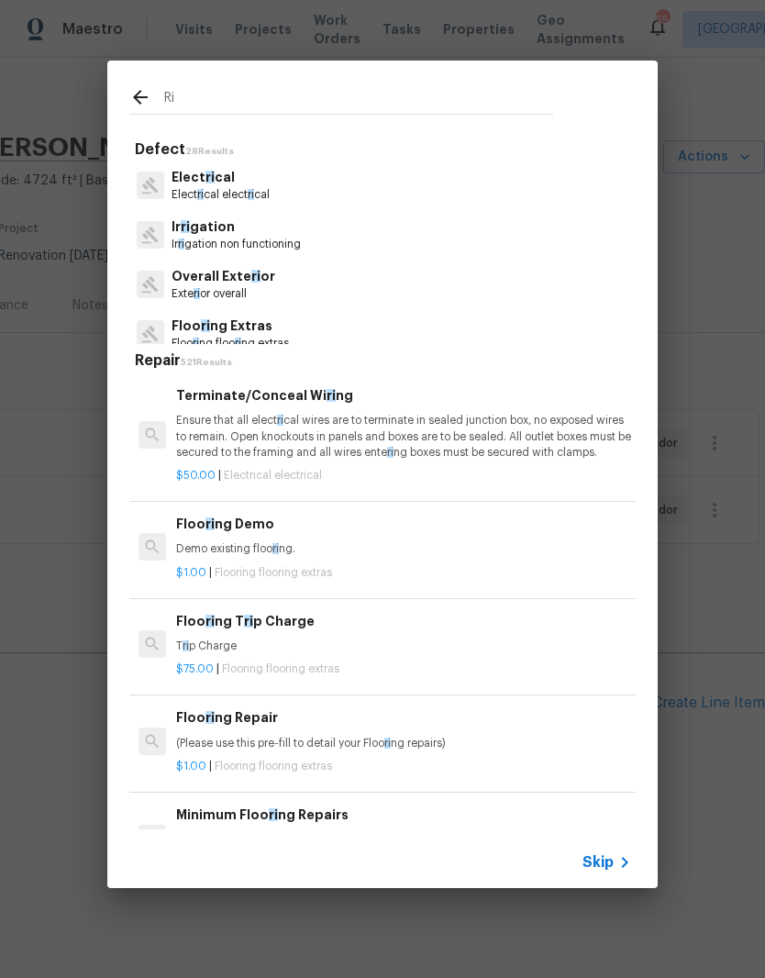
type input "R"
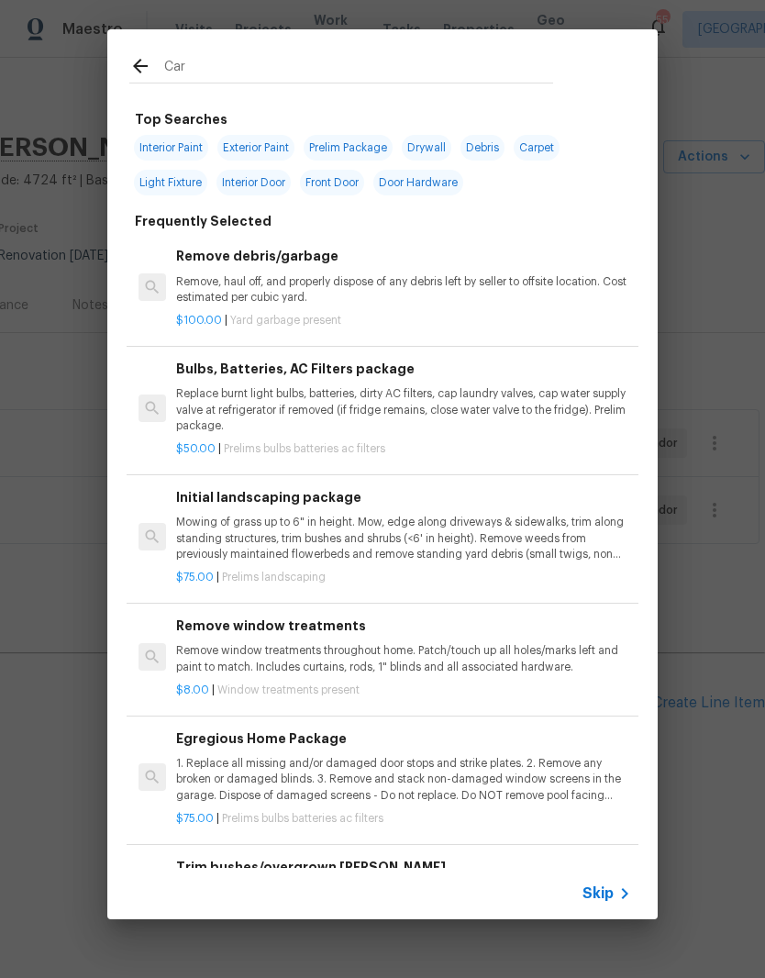
type input "Carp"
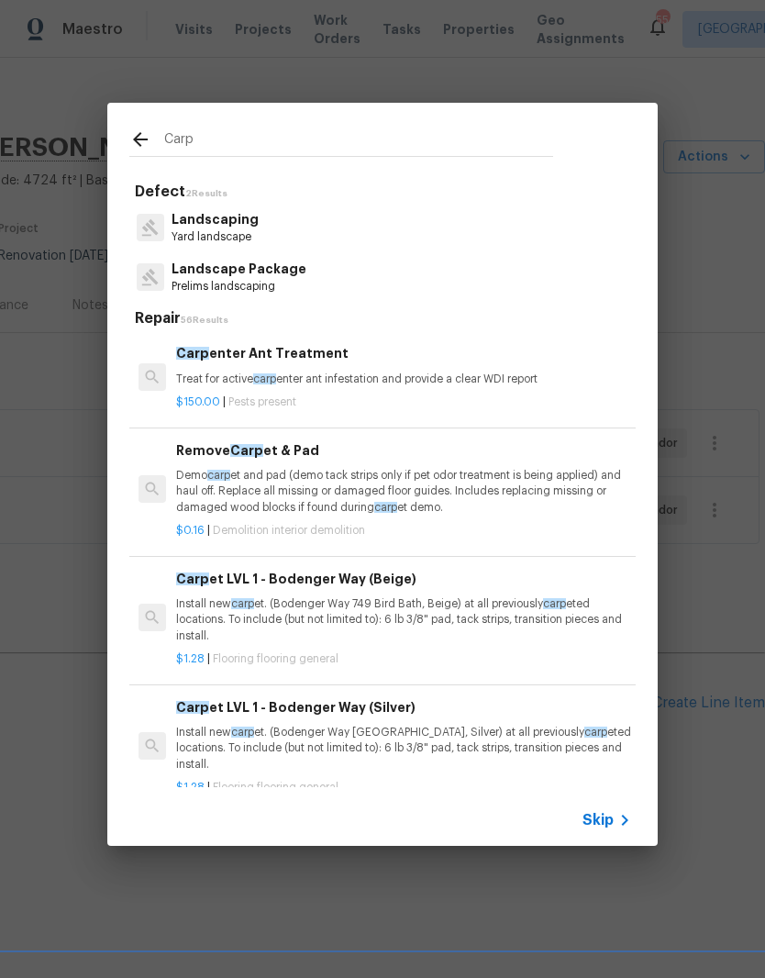
click at [527, 596] on p "Install new carp et. (Bodenger Way 749 Bird Bath, Beige) at all previously carp…" at bounding box center [403, 619] width 455 height 47
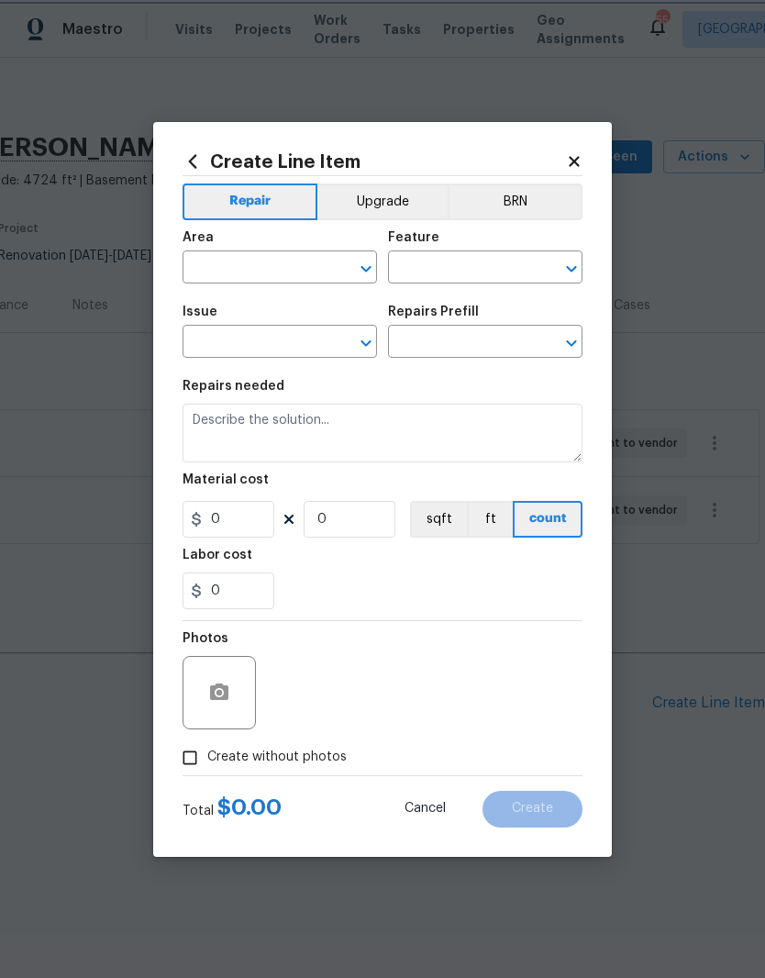
type input "Overall Flooring"
type input "Flooring General"
type input "Carpet LVL 1 - Bodenger Way (Beige) $1.28"
type textarea "Install new carpet. (Bodenger Way 749 Bird Bath, Beige) at all previously carpe…"
type input "1.28"
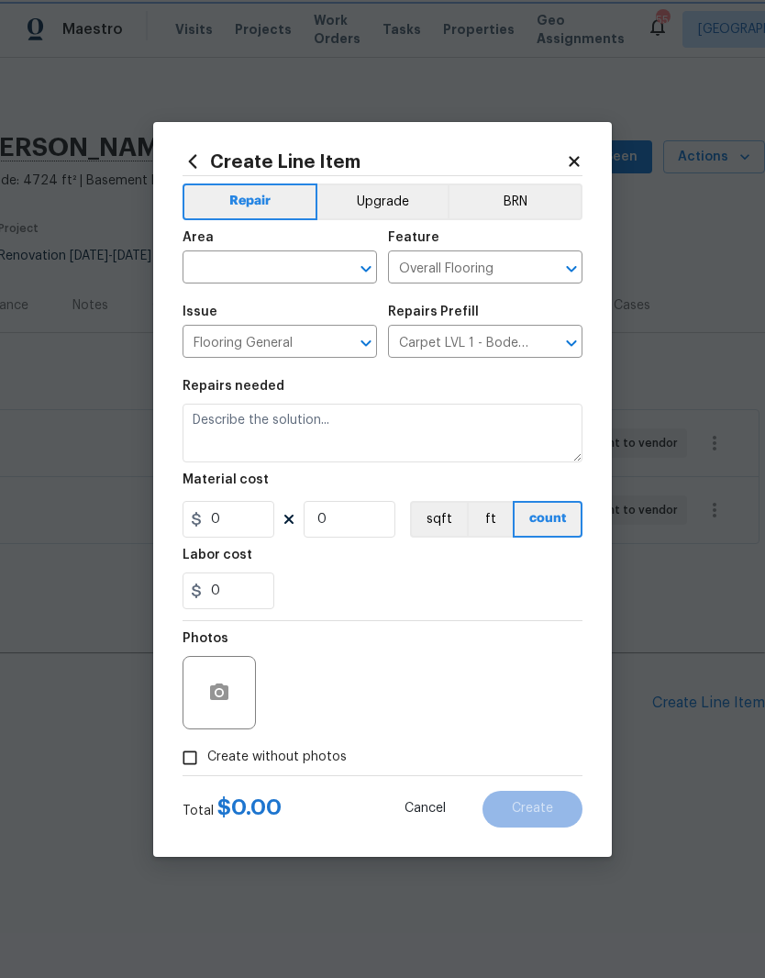
type input "1"
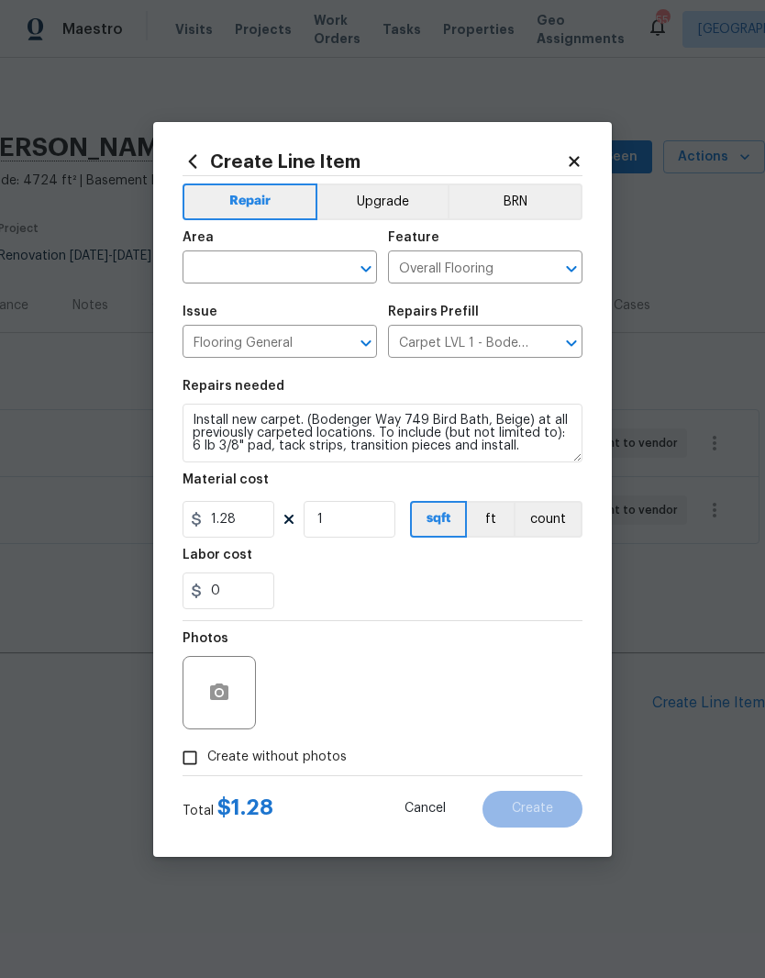
click at [290, 255] on input "text" at bounding box center [254, 269] width 143 height 28
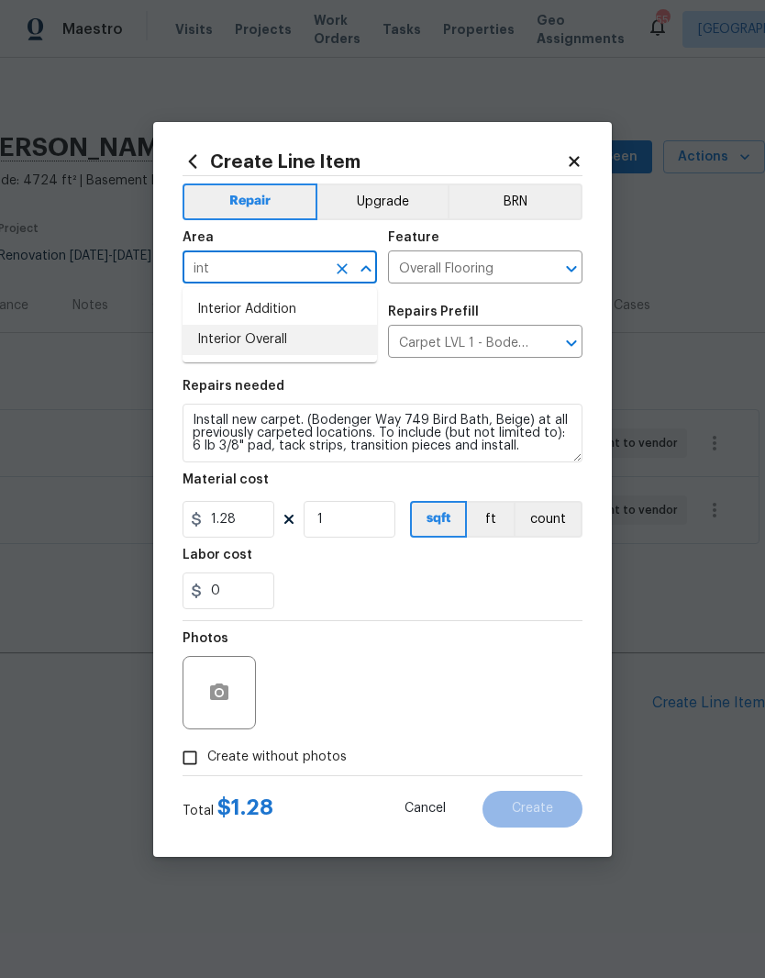
click at [317, 347] on li "Interior Overall" at bounding box center [280, 340] width 195 height 30
type input "Interior Overall"
click at [358, 598] on div "0" at bounding box center [383, 591] width 400 height 37
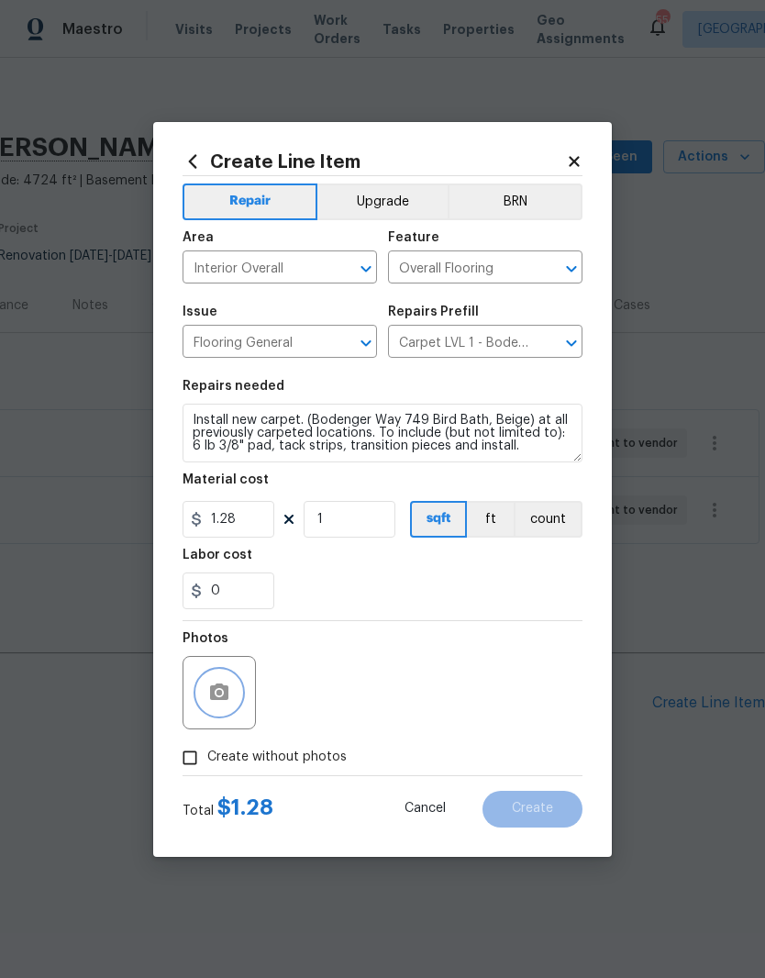
click at [230, 703] on button "button" at bounding box center [219, 693] width 44 height 44
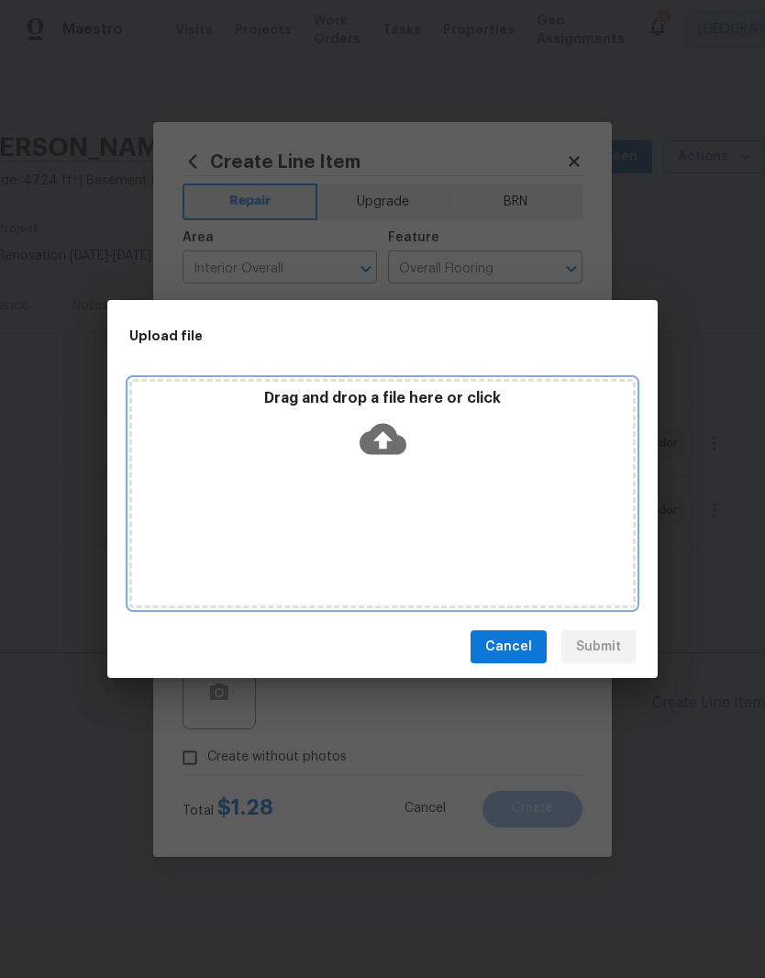
click at [420, 461] on div "Drag and drop a file here or click" at bounding box center [382, 428] width 501 height 79
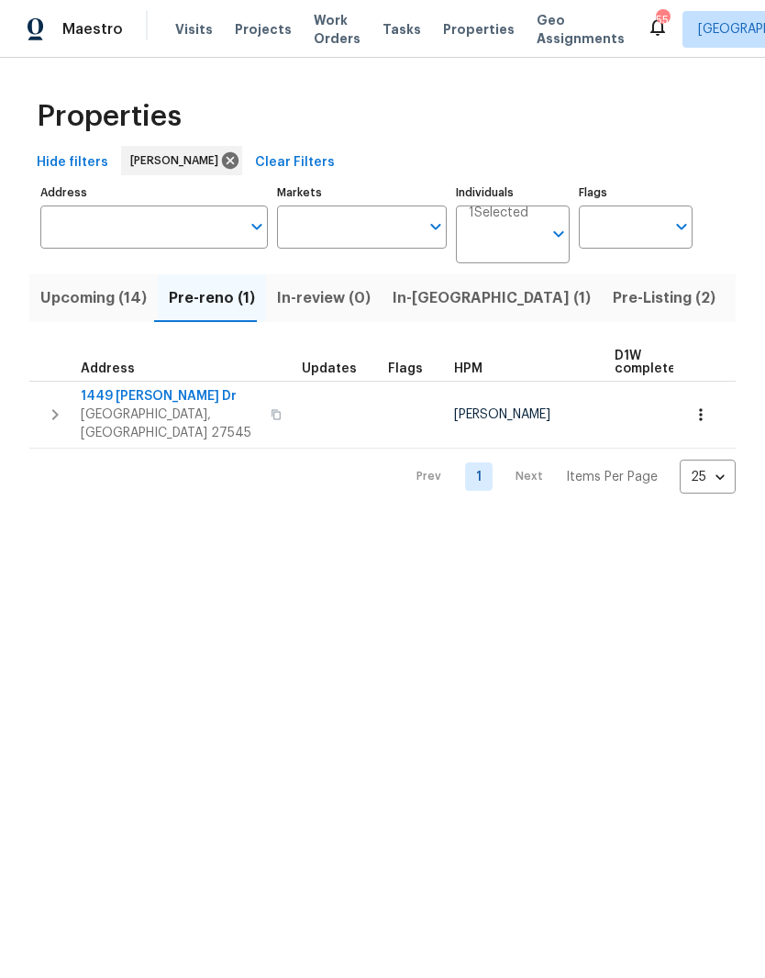
click at [153, 408] on span "Knightdale, NC 27545" at bounding box center [170, 424] width 179 height 37
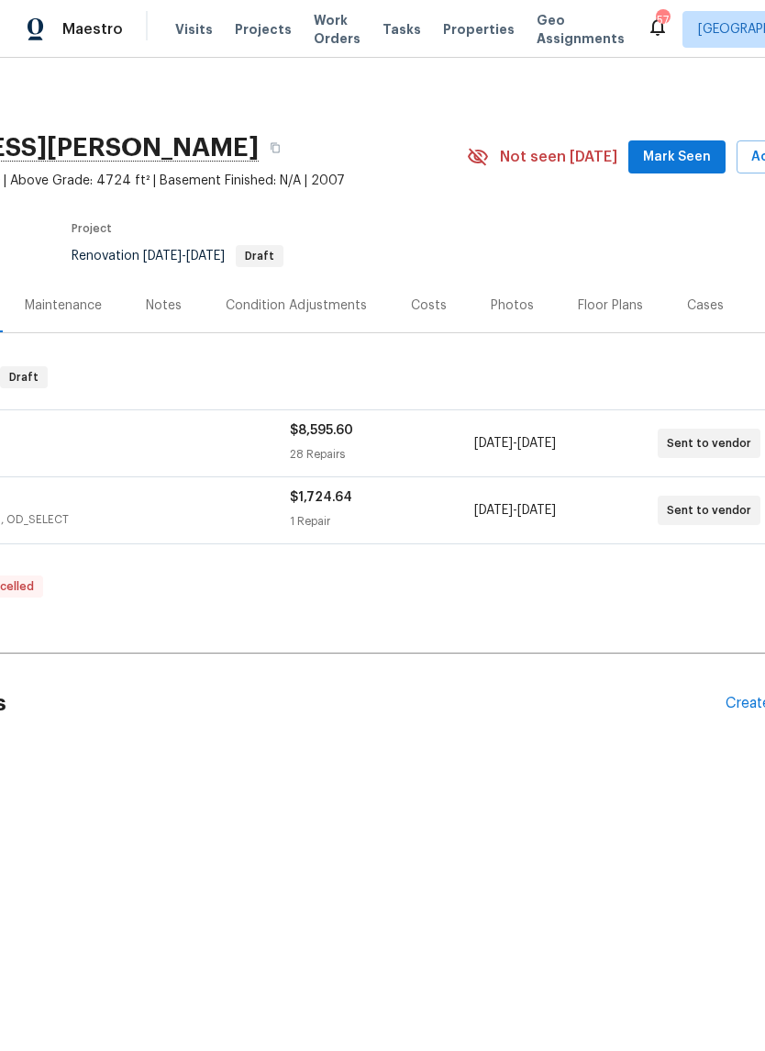
scroll to position [0, 201]
click at [618, 308] on div "Floor Plans" at bounding box center [607, 305] width 65 height 18
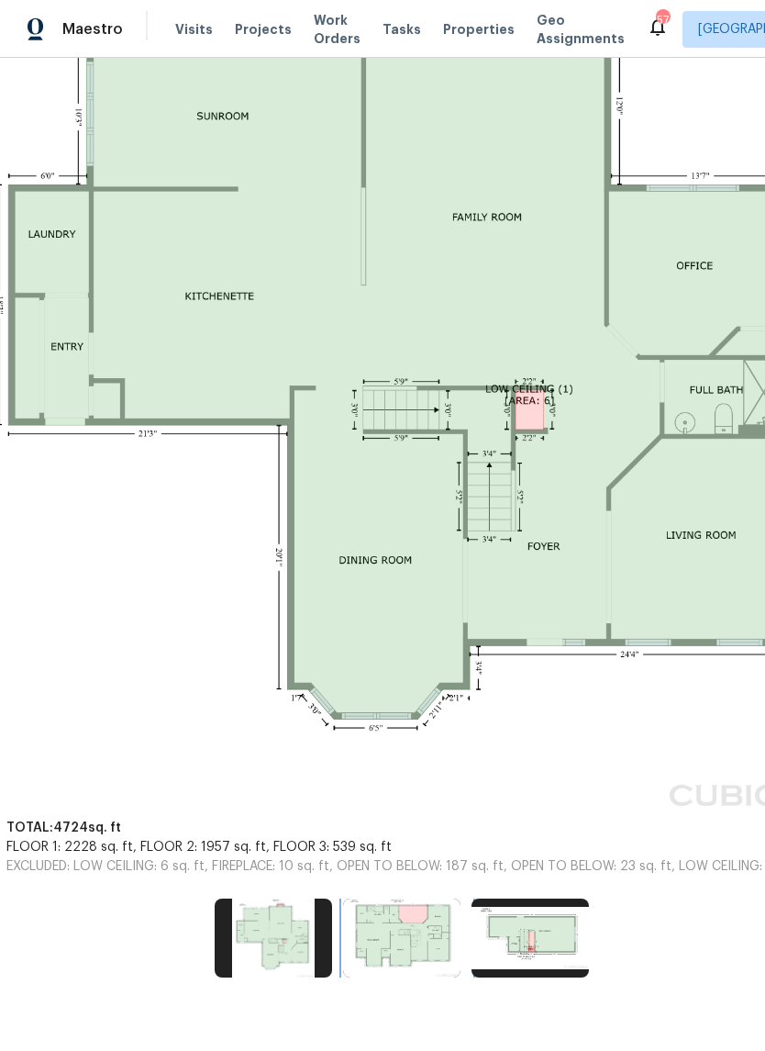
click at [434, 934] on img at bounding box center [401, 937] width 117 height 79
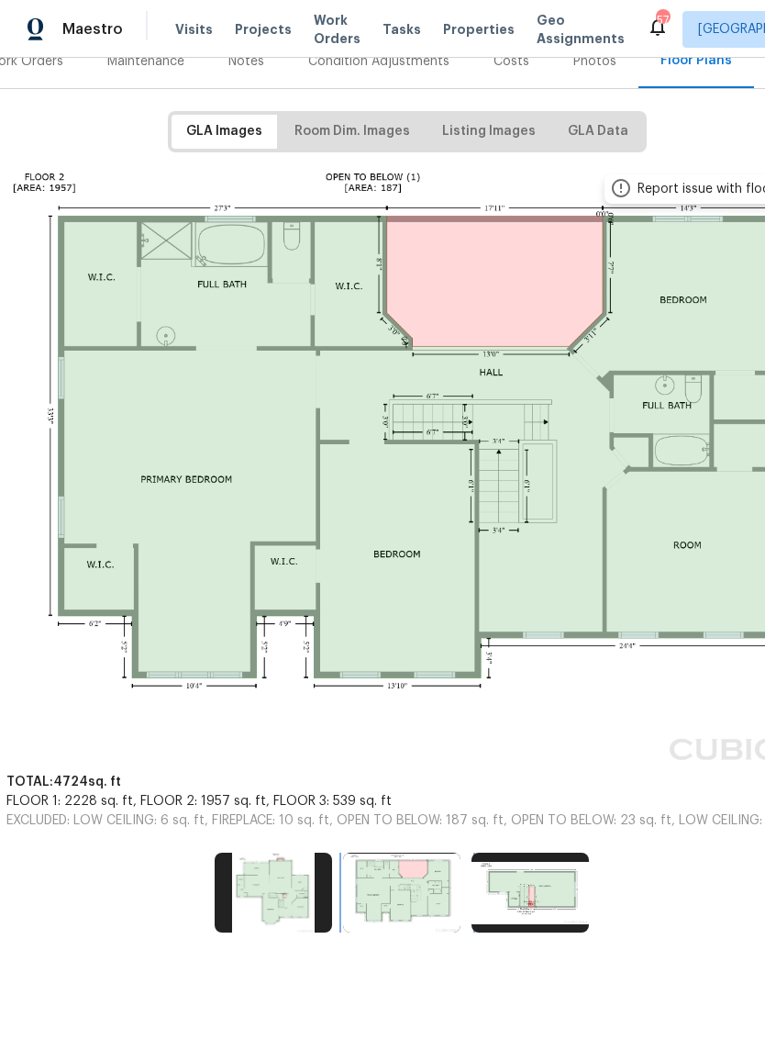
scroll to position [199, 111]
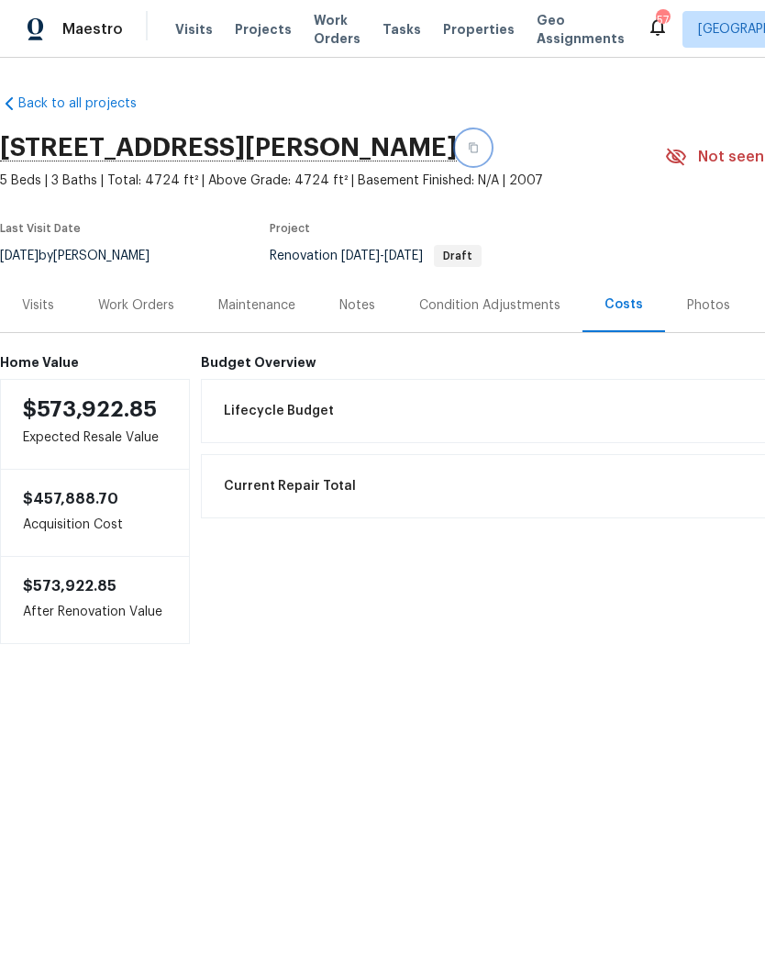
click at [478, 146] on icon "button" at bounding box center [473, 148] width 9 height 10
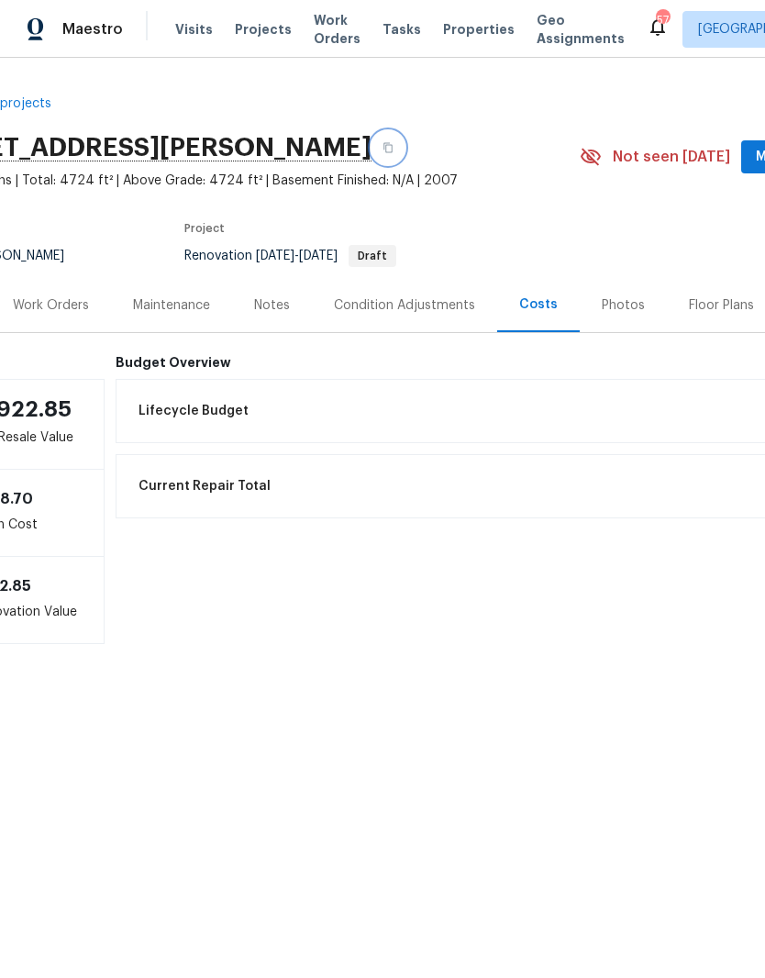
scroll to position [0, 144]
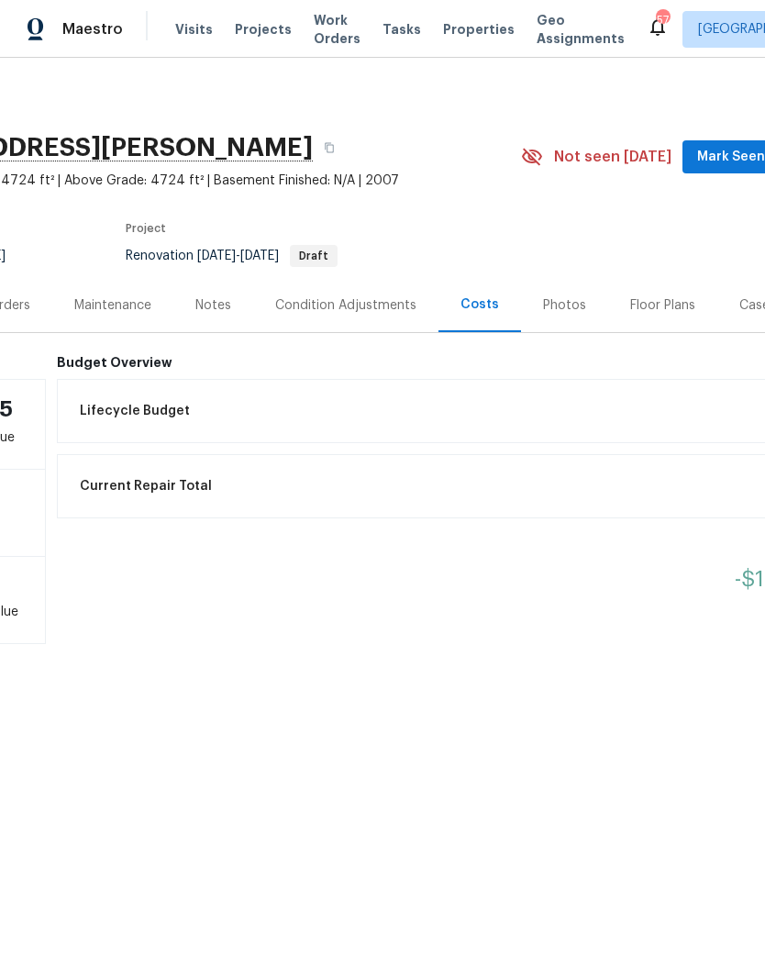
click at [737, 158] on span "Mark Seen" at bounding box center [731, 157] width 68 height 23
